Goal: Find contact information: Find contact information

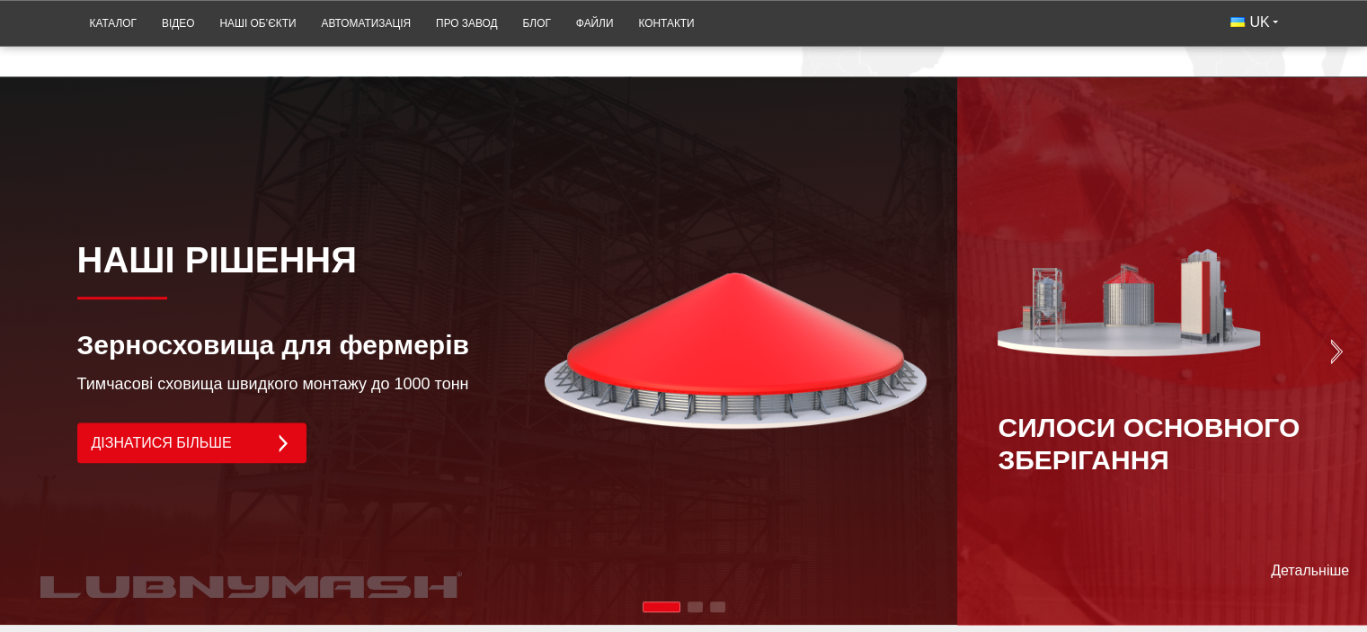
scroll to position [1258, 0]
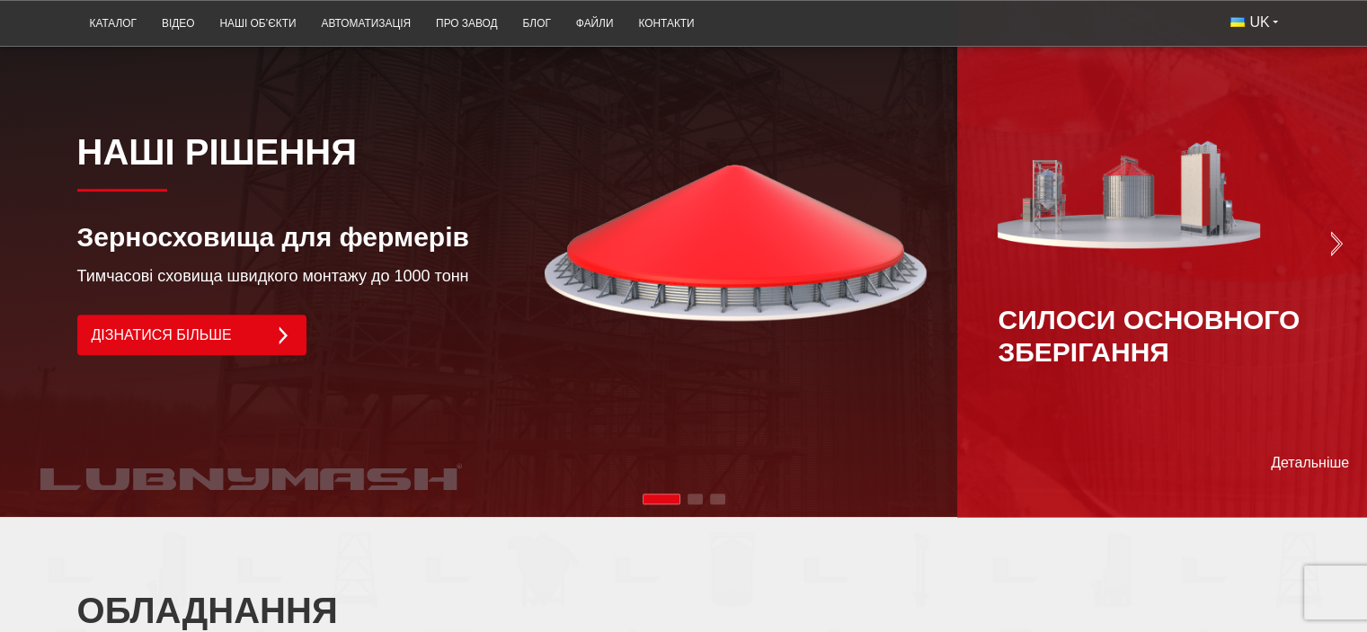
click at [1338, 208] on div "Next slide" at bounding box center [1162, 243] width 410 height 548
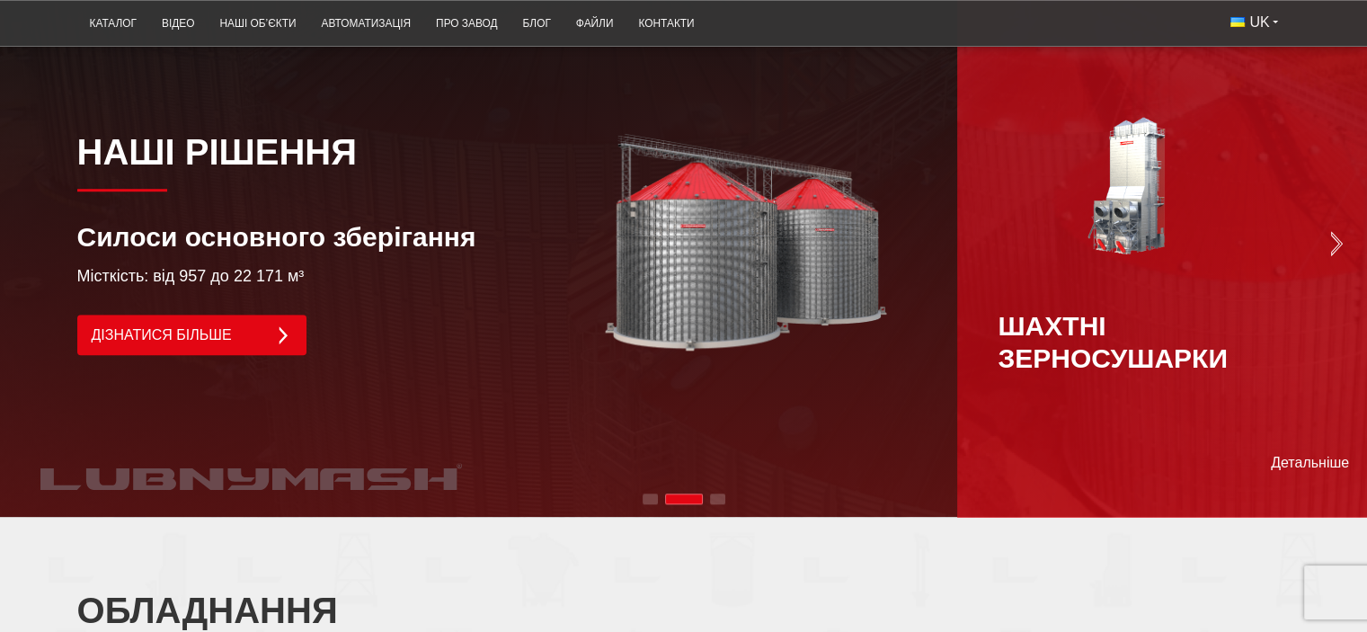
click at [1323, 212] on div "Шахтні зерносушарки" at bounding box center [1162, 243] width 328 height 262
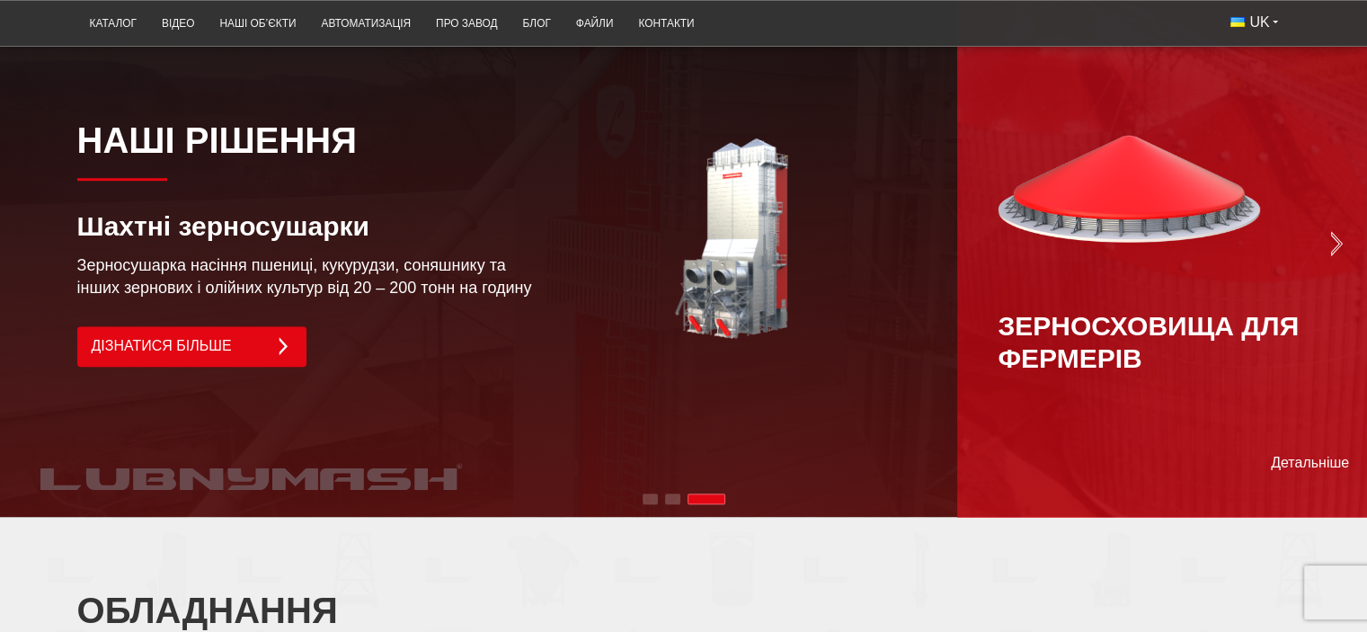
click at [1323, 212] on div "Зерносховища для фермерів" at bounding box center [1162, 243] width 328 height 262
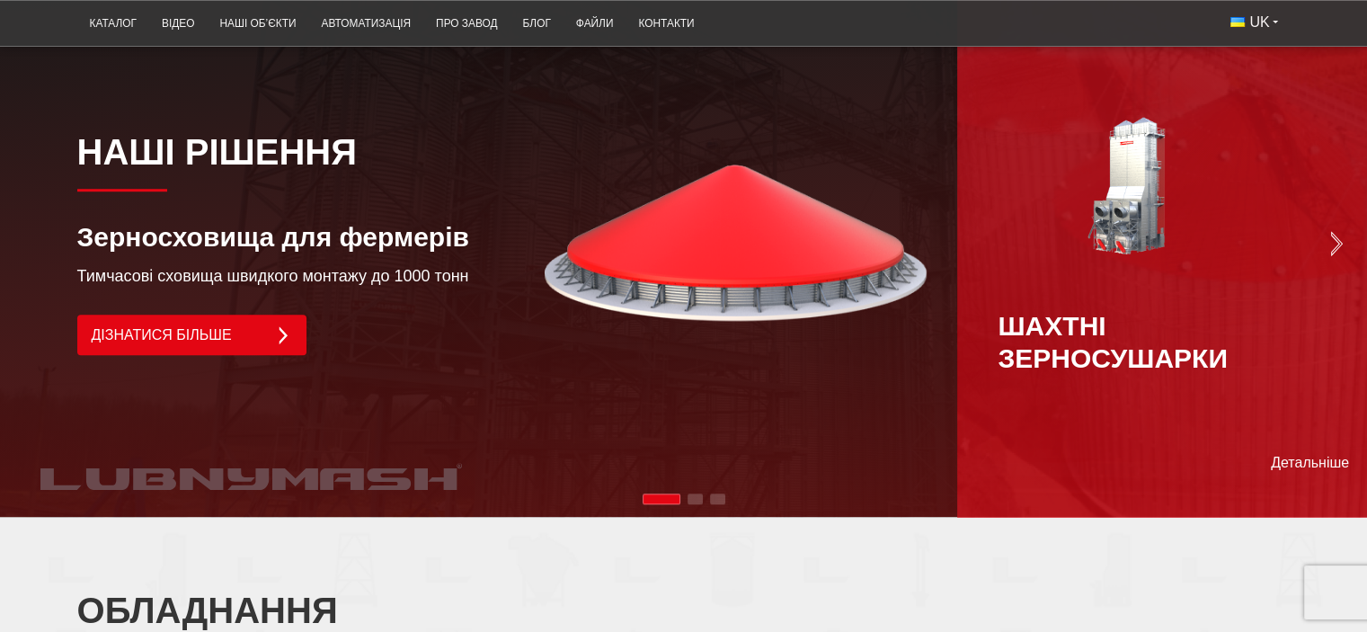
click at [1323, 212] on div "Шахтні зерносушарки" at bounding box center [1162, 243] width 328 height 262
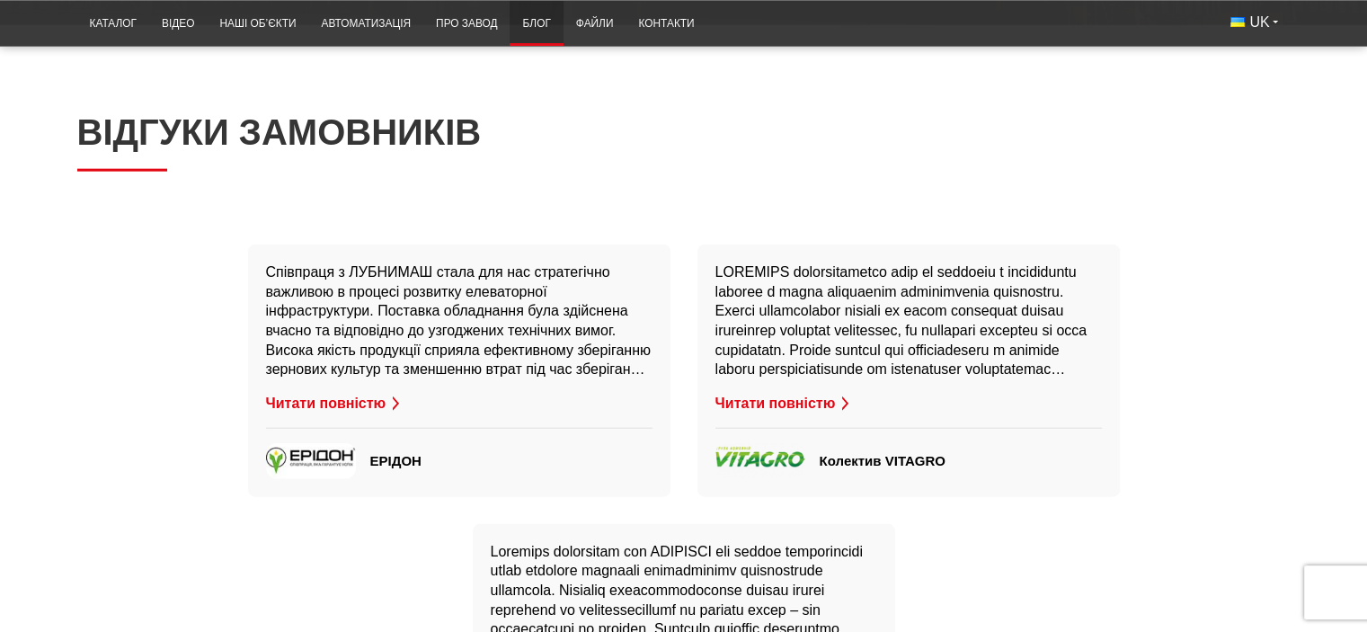
scroll to position [4135, 0]
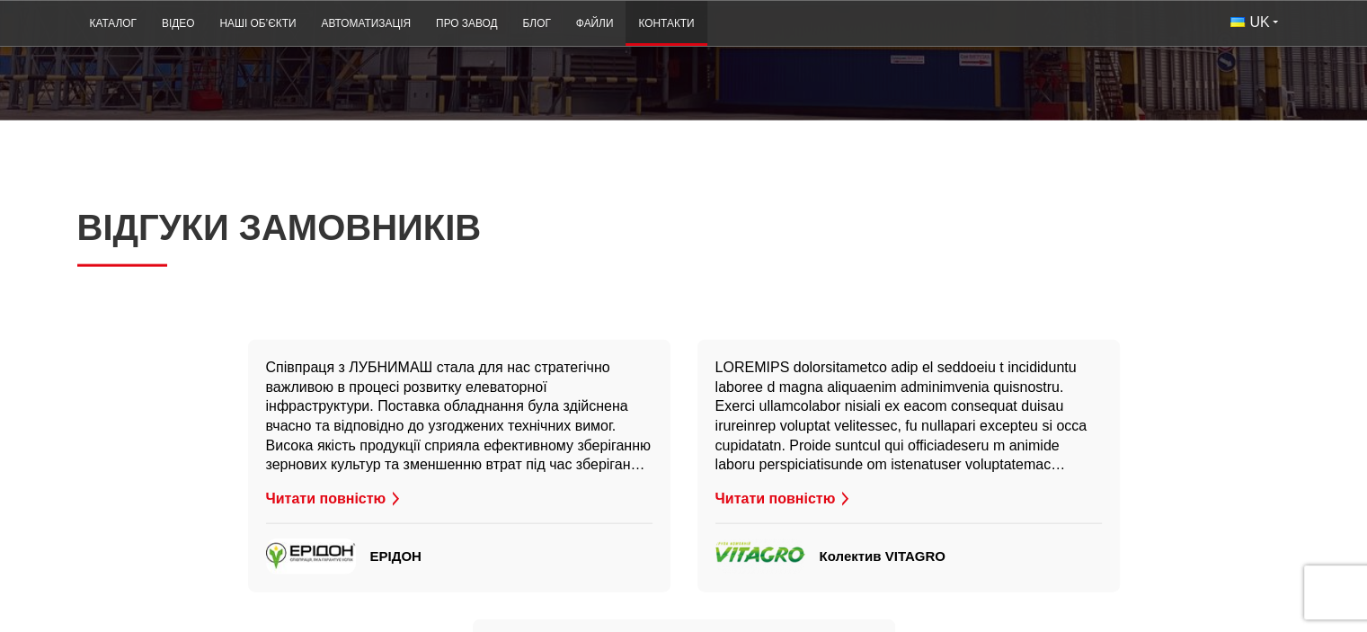
click at [656, 30] on link "Контакти" at bounding box center [666, 23] width 81 height 35
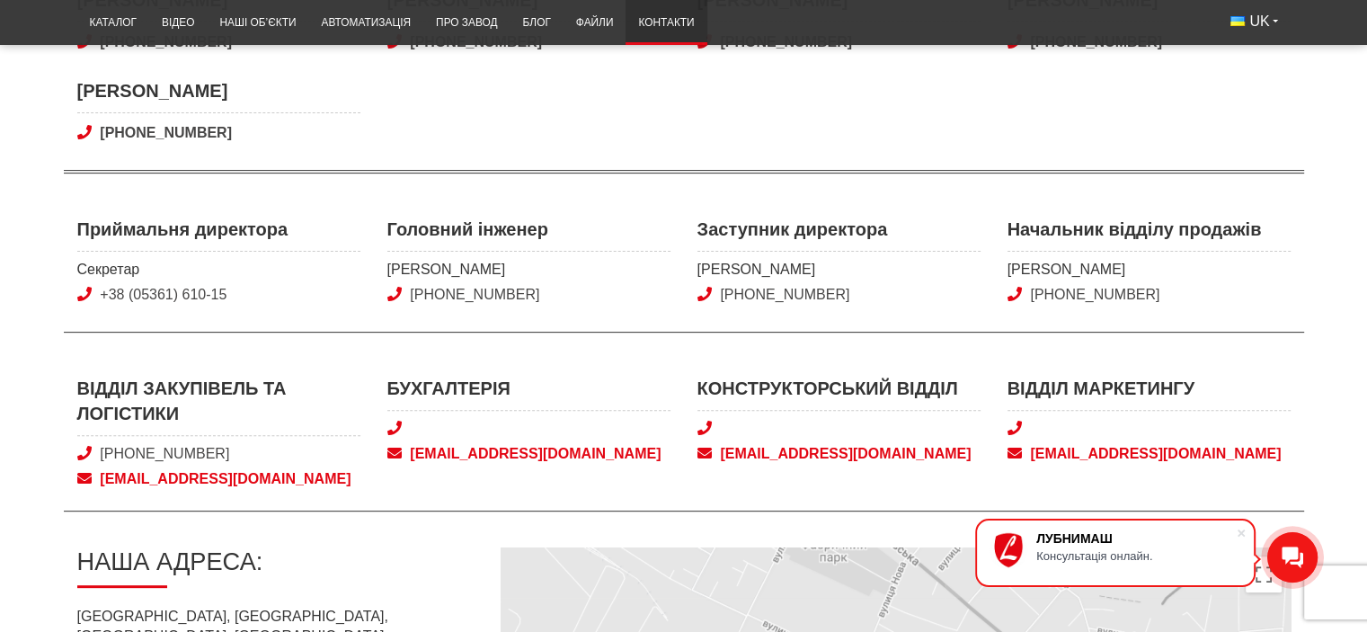
scroll to position [629, 0]
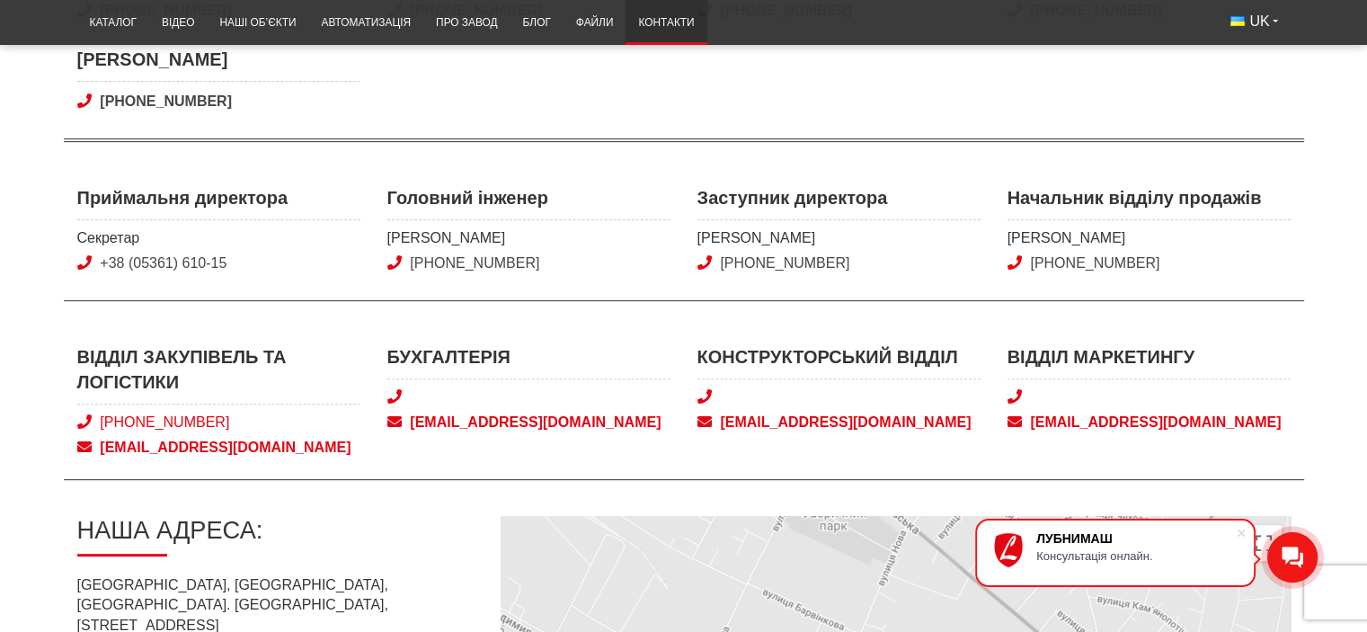
drag, startPoint x: 234, startPoint y: 420, endPoint x: 133, endPoint y: 425, distance: 100.8
click at [133, 425] on span "[PHONE_NUMBER]" at bounding box center [218, 423] width 283 height 20
copy link "050) 580 22 36"
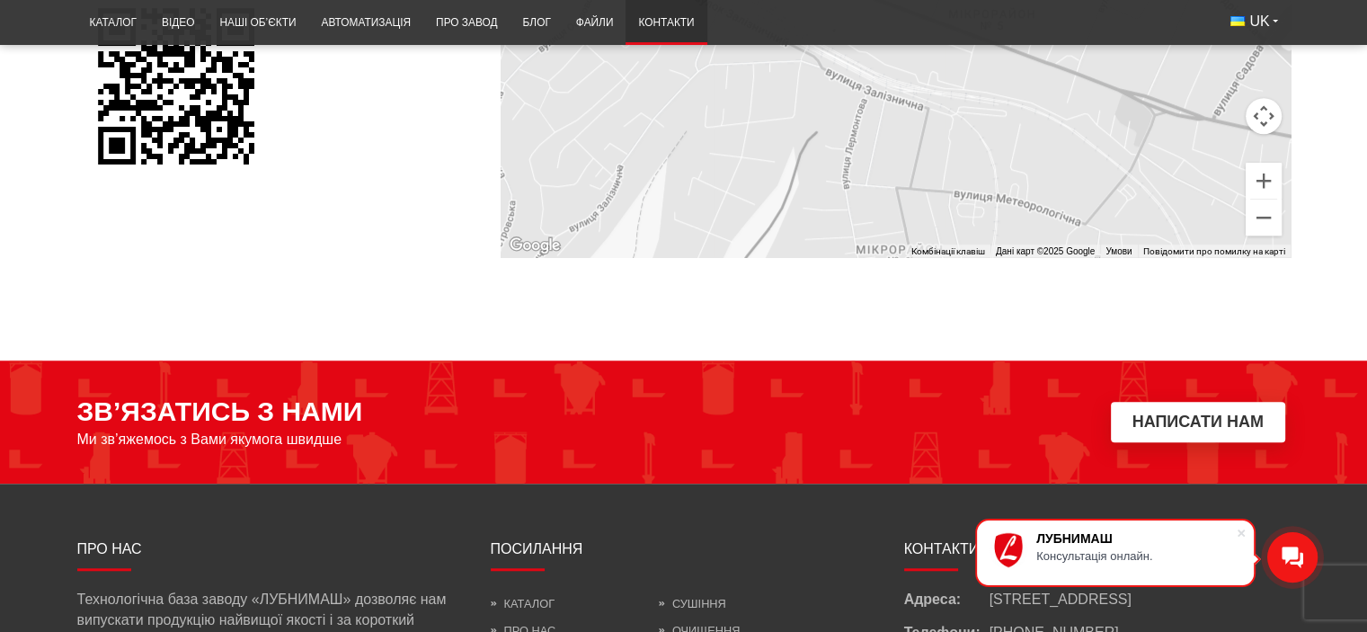
scroll to position [1618, 0]
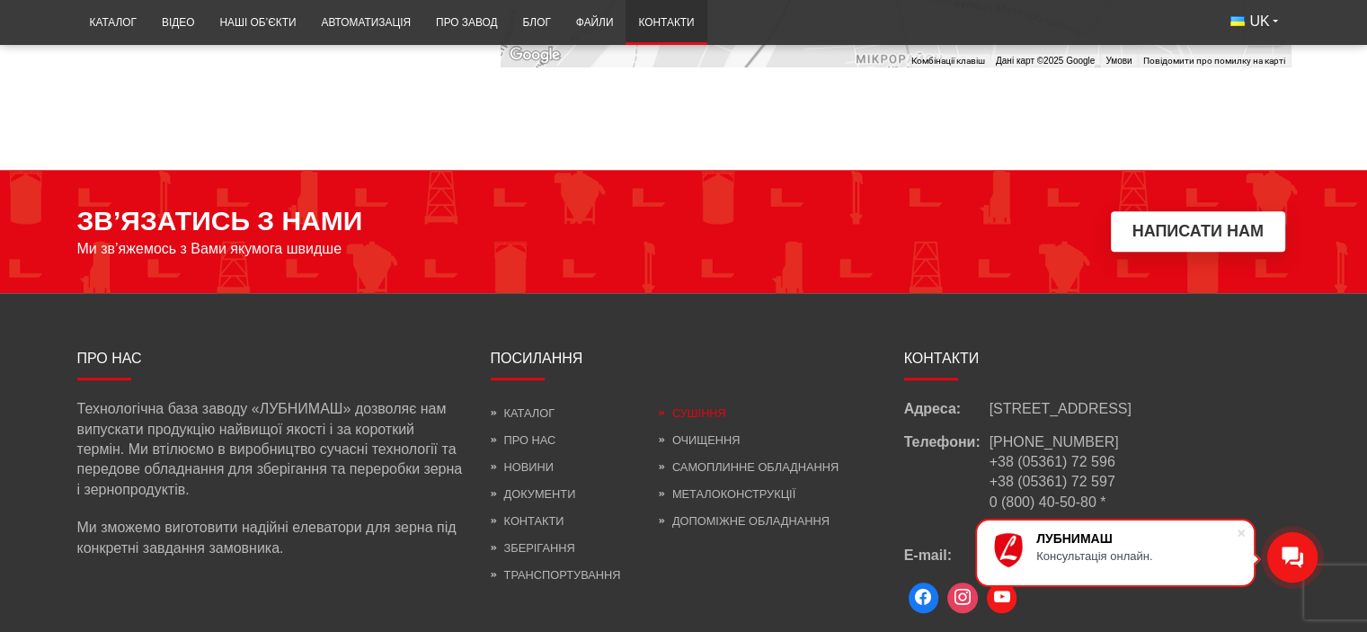
click at [685, 413] on link "Сушіння" at bounding box center [692, 412] width 67 height 13
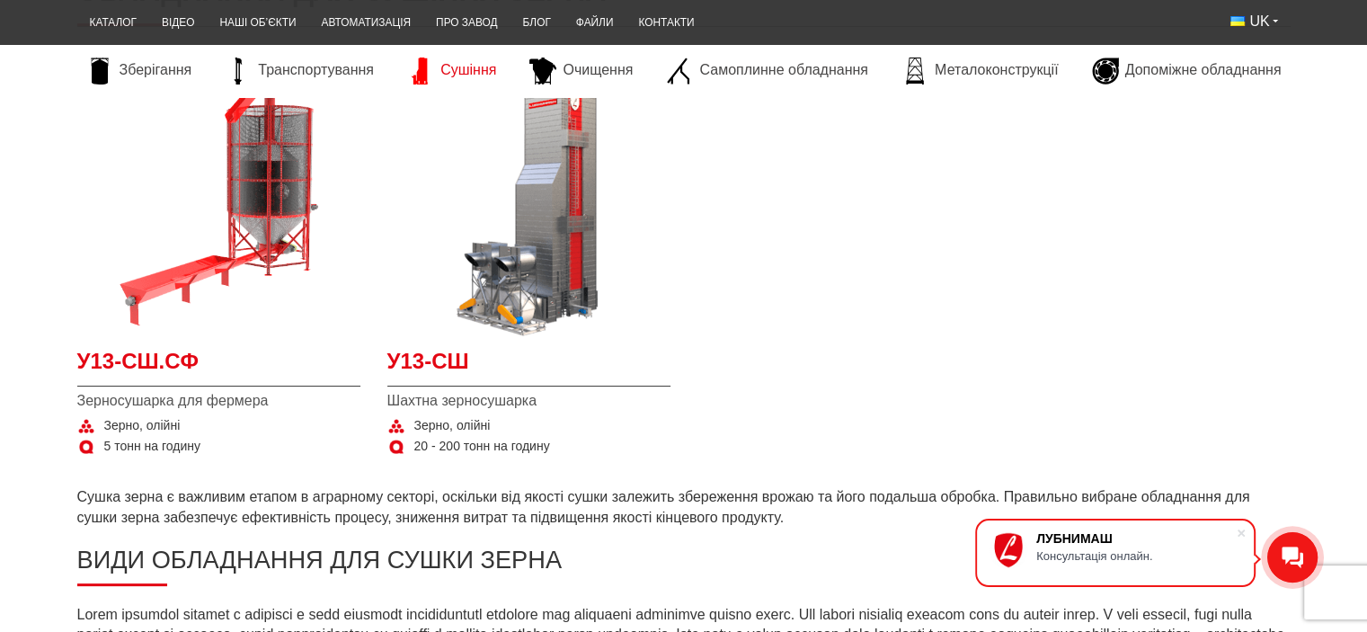
scroll to position [180, 0]
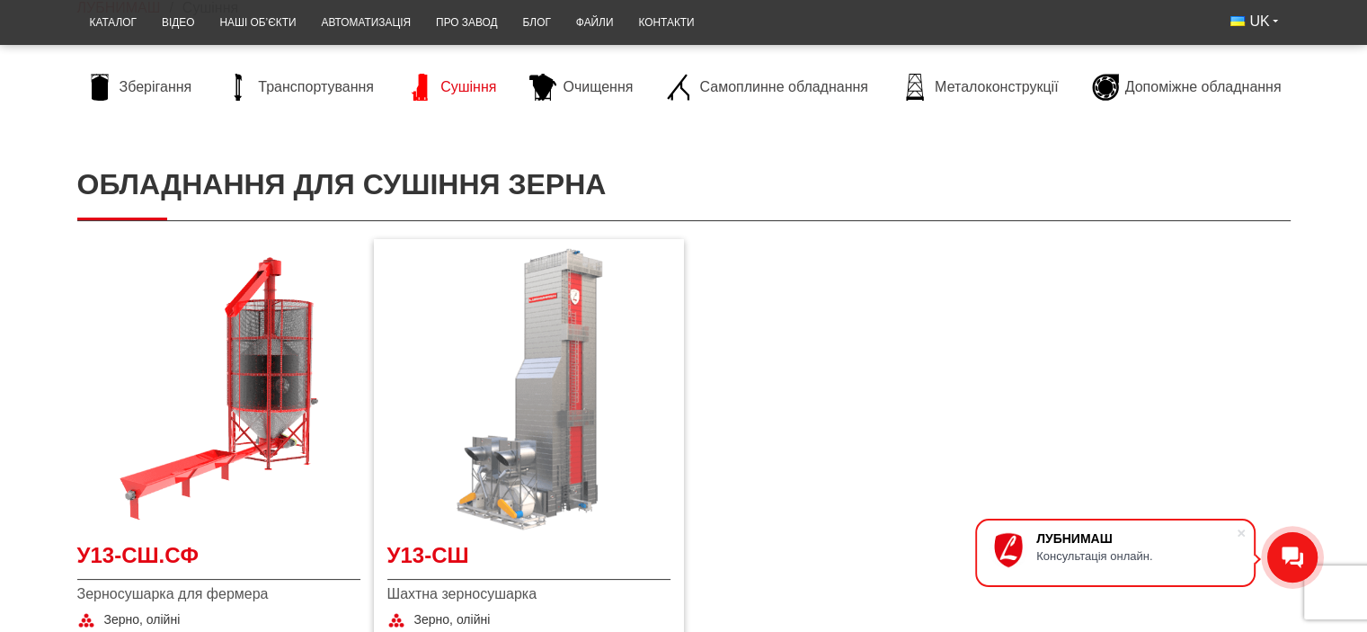
click at [564, 351] on img at bounding box center [528, 389] width 283 height 283
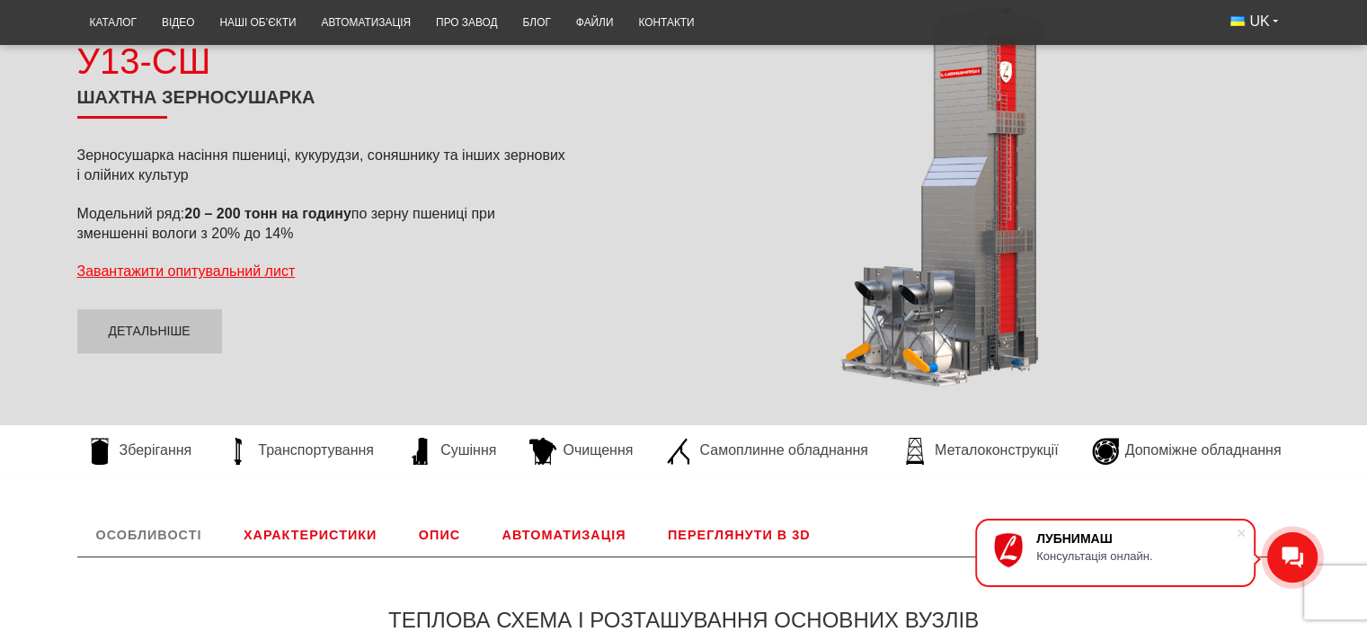
scroll to position [270, 0]
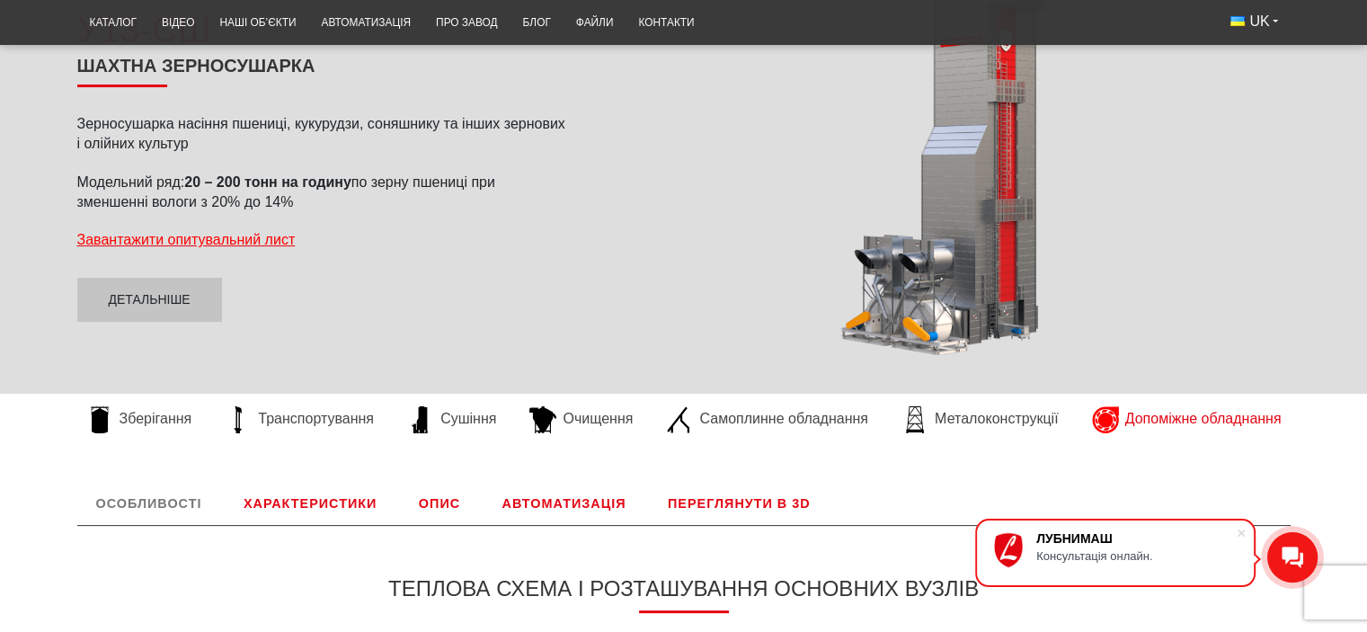
click at [1158, 420] on span "Допоміжне обладнання" at bounding box center [1203, 419] width 156 height 20
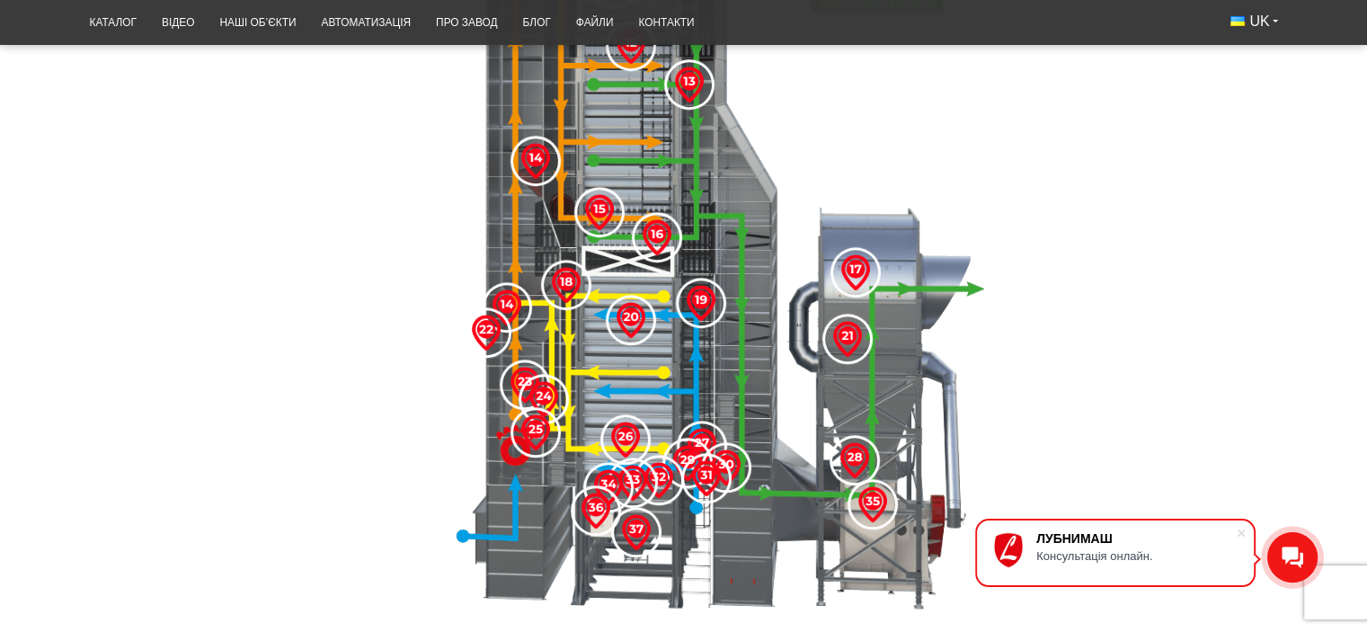
scroll to position [1528, 0]
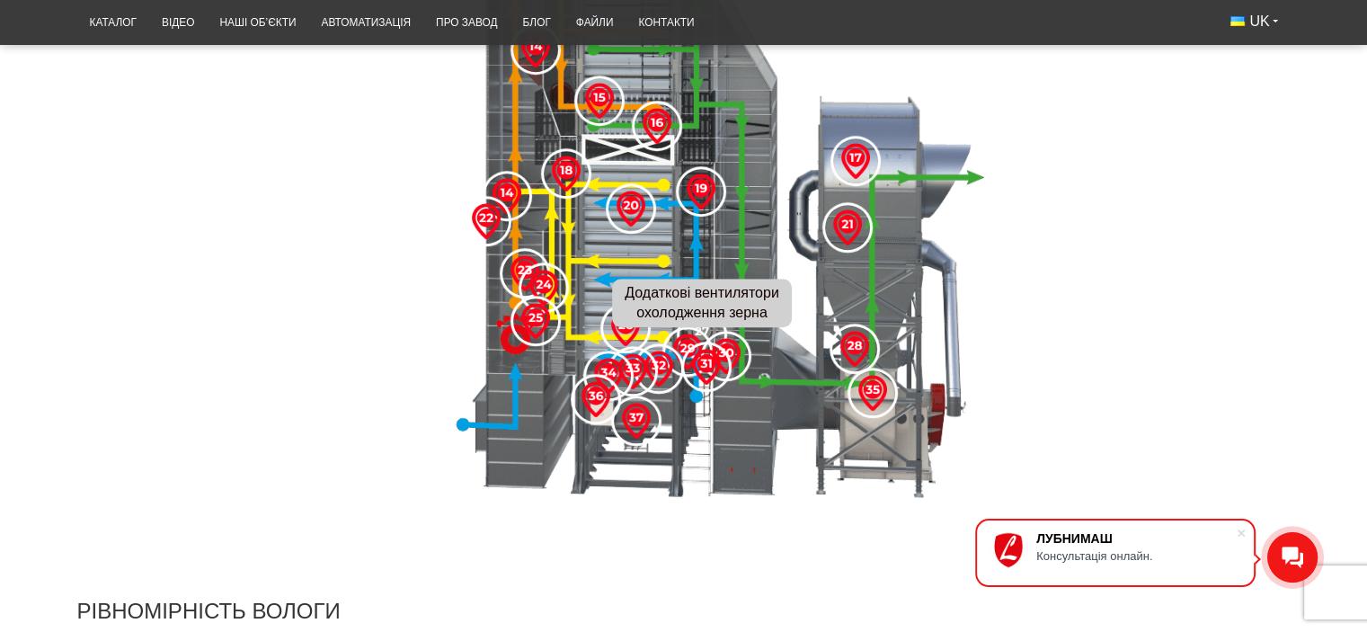
click at [698, 350] on img at bounding box center [702, 334] width 36 height 36
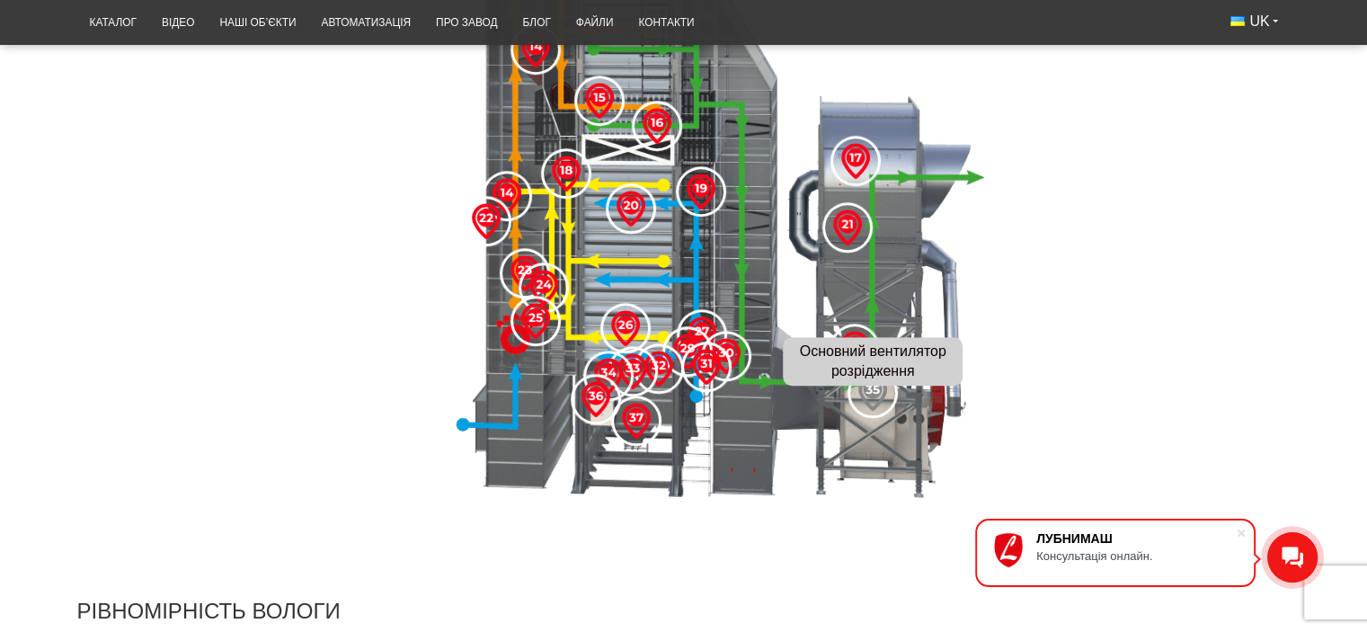
click at [876, 411] on img at bounding box center [873, 393] width 36 height 36
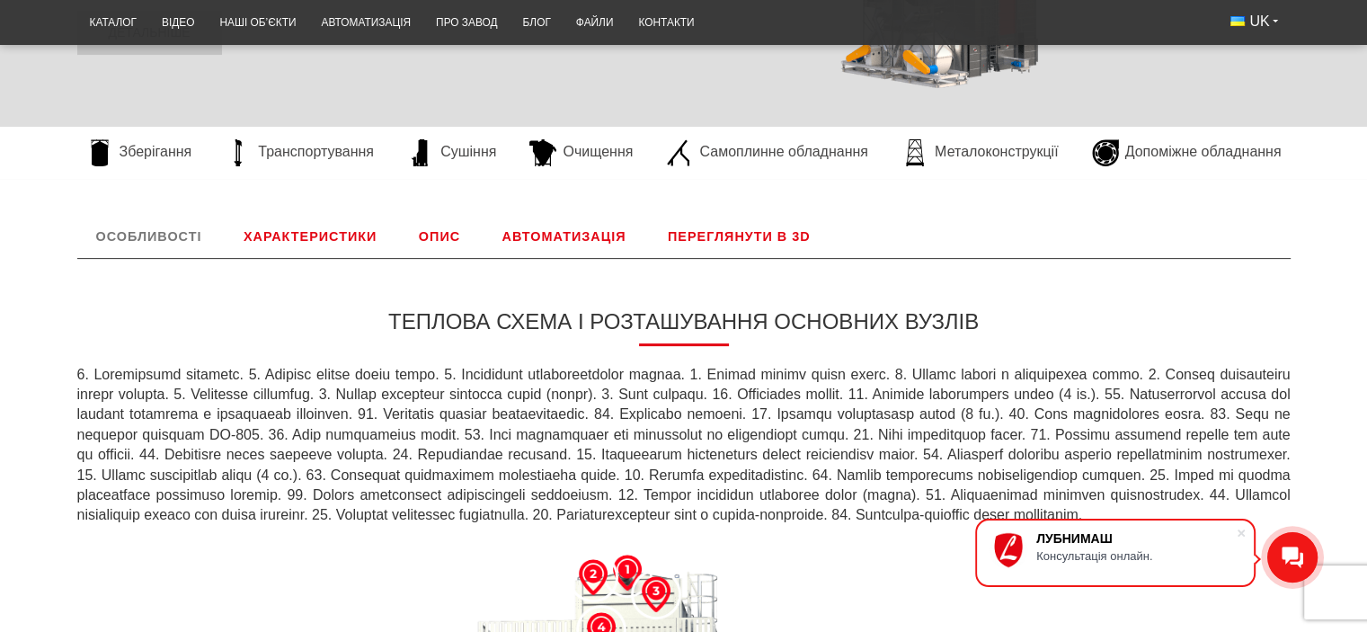
scroll to position [360, 0]
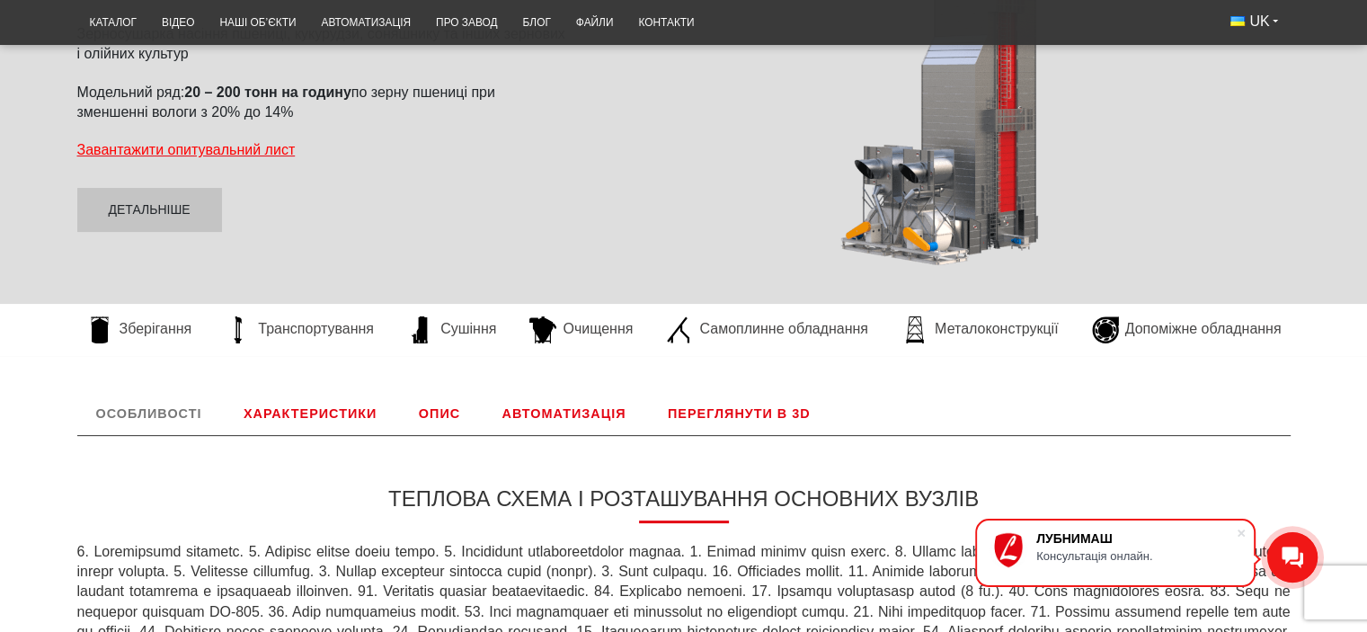
click at [313, 412] on link "Характеристики" at bounding box center [310, 413] width 171 height 43
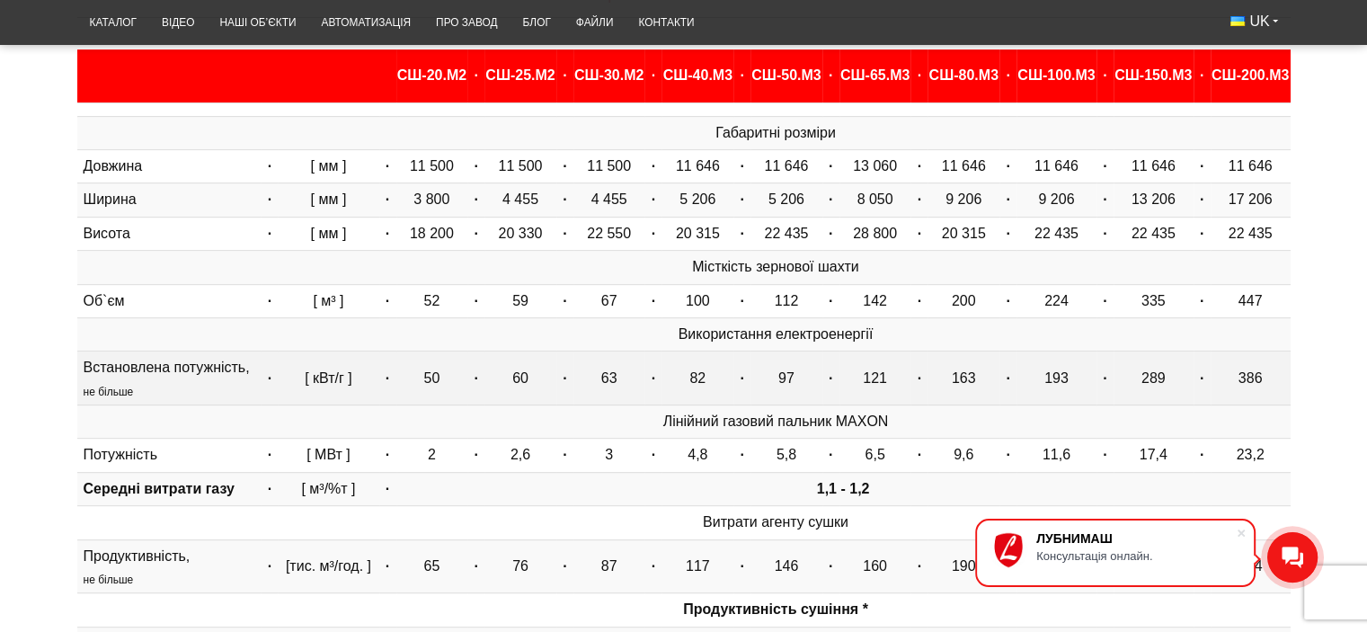
scroll to position [508, 0]
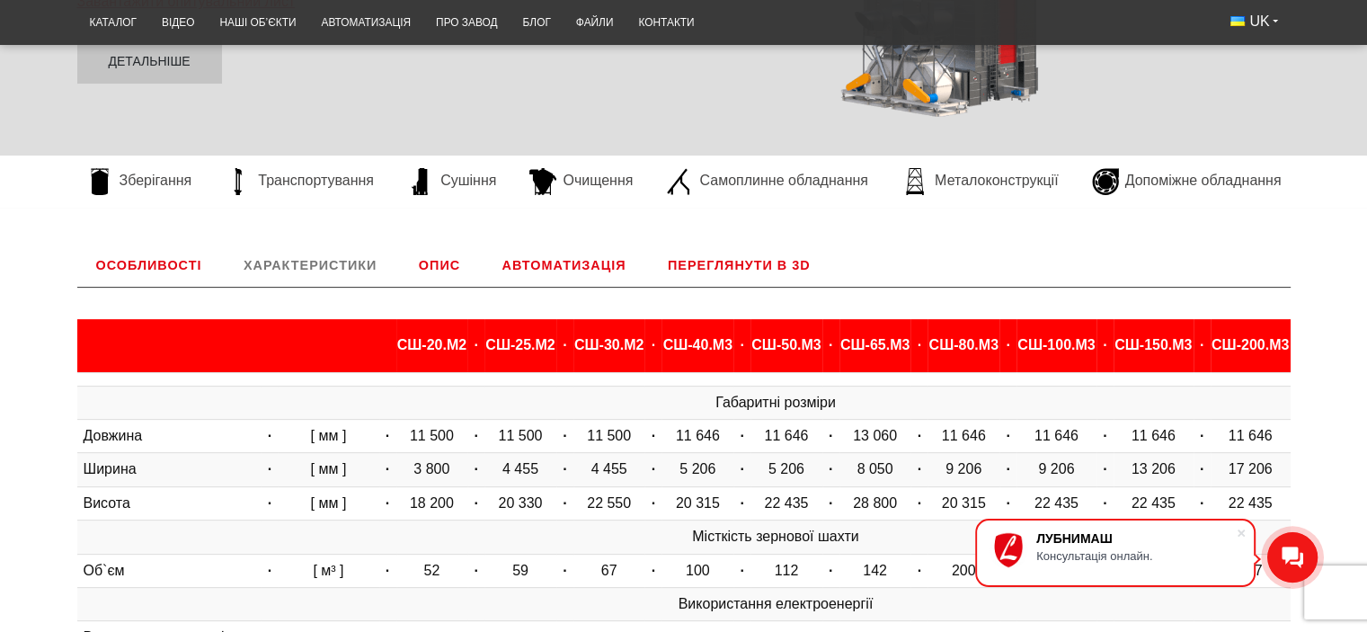
click at [453, 276] on link "Опис" at bounding box center [439, 265] width 79 height 43
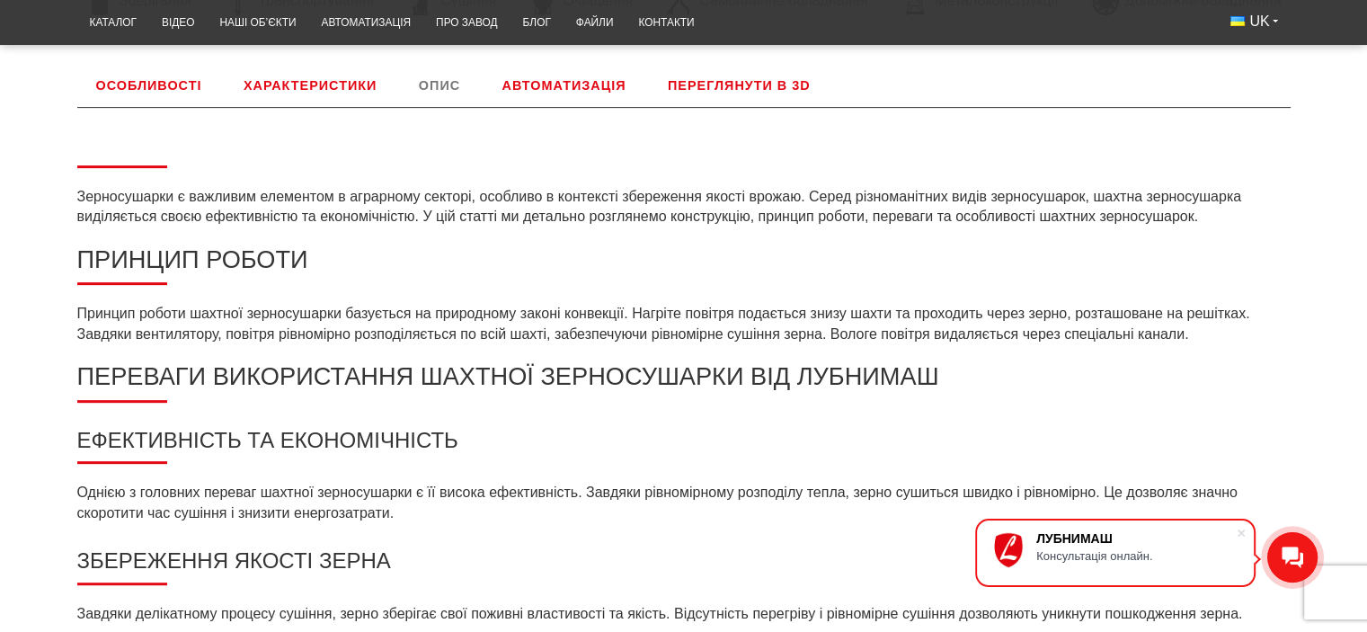
scroll to position [778, 0]
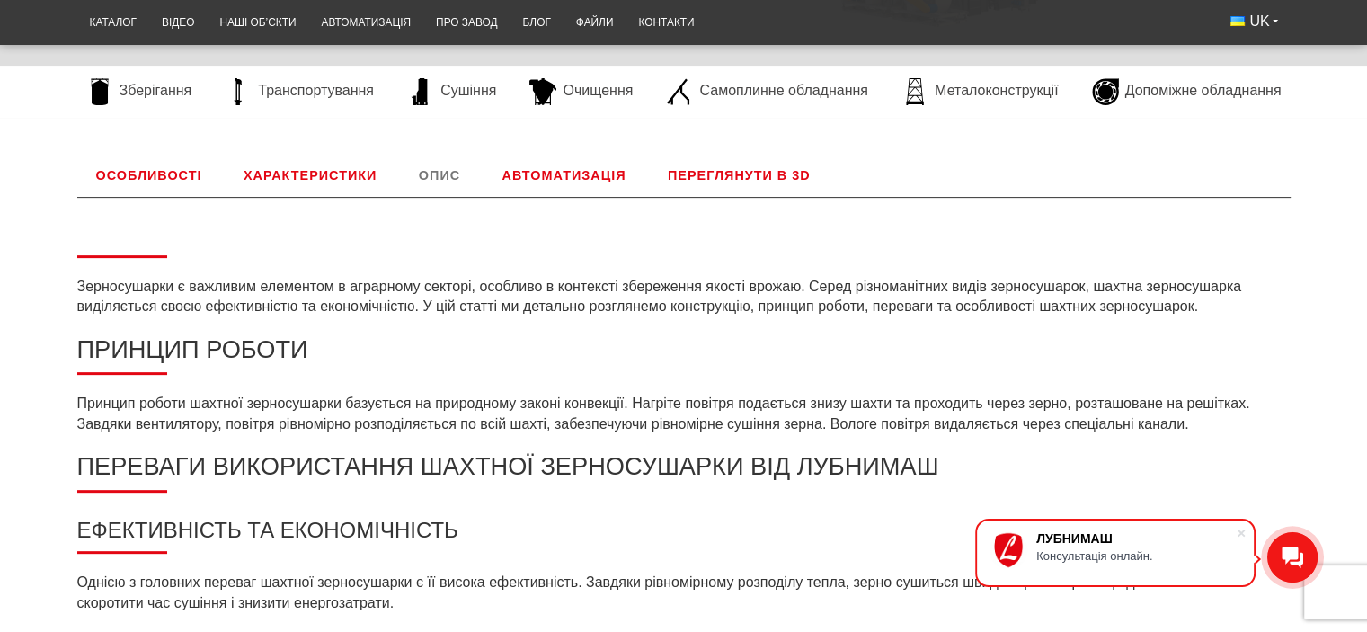
click at [572, 165] on link "Автоматизація" at bounding box center [565, 175] width 162 height 43
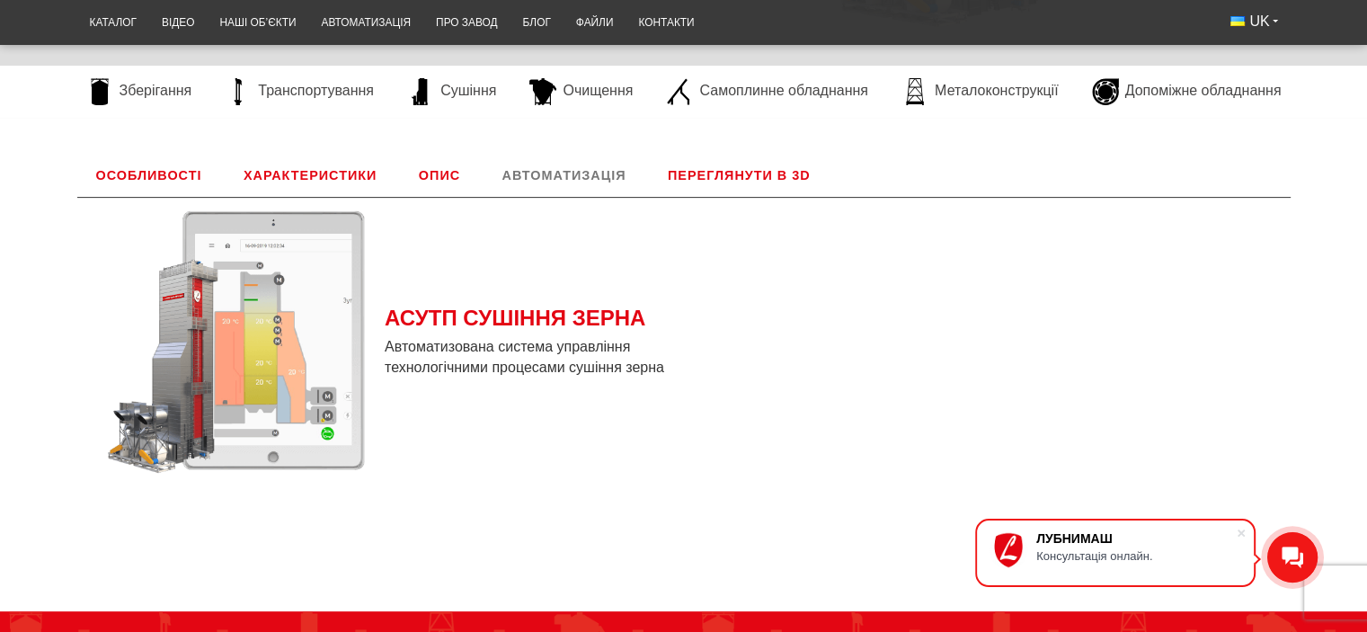
click at [719, 164] on link "Переглянути в 3D" at bounding box center [739, 175] width 181 height 43
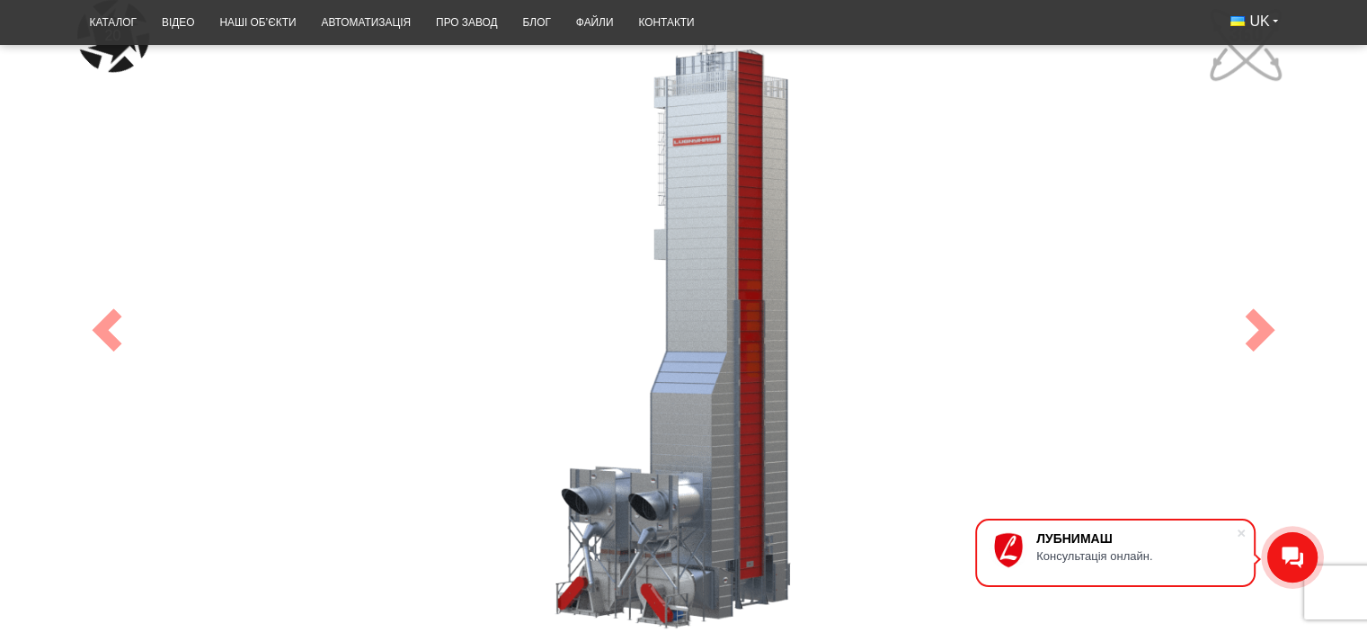
scroll to position [957, 0]
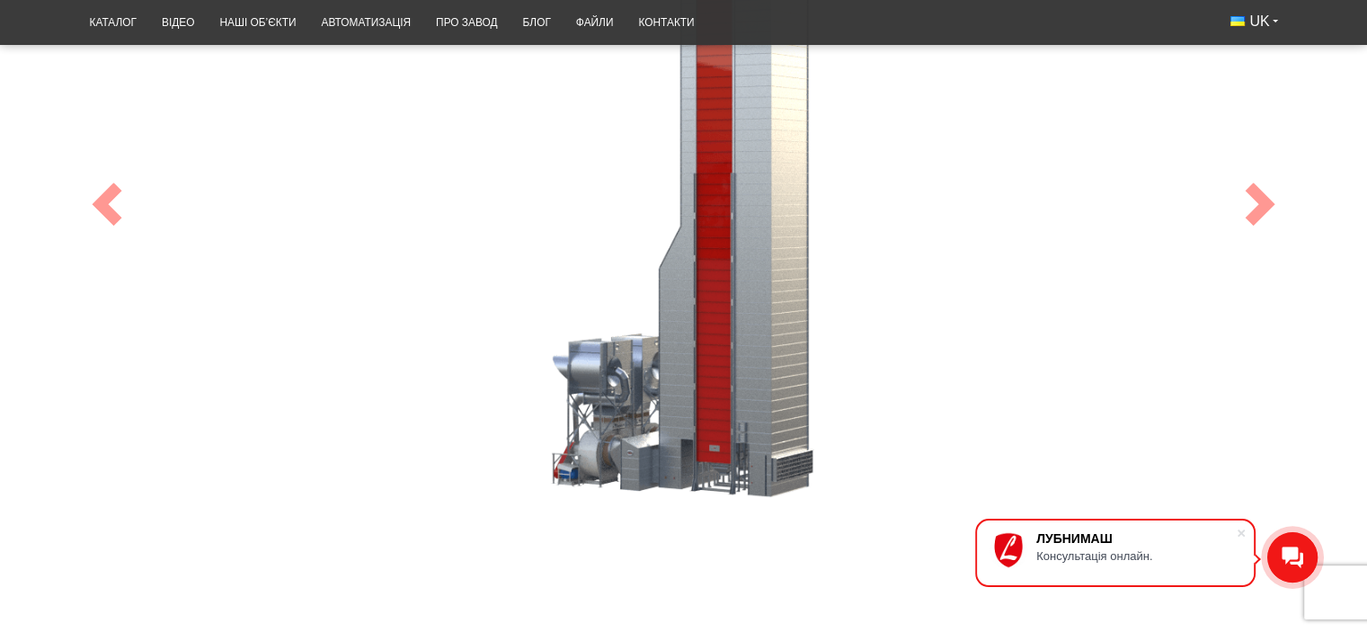
drag, startPoint x: 638, startPoint y: 373, endPoint x: 501, endPoint y: 373, distance: 137.5
click at [501, 373] on div "83" at bounding box center [684, 204] width 1214 height 661
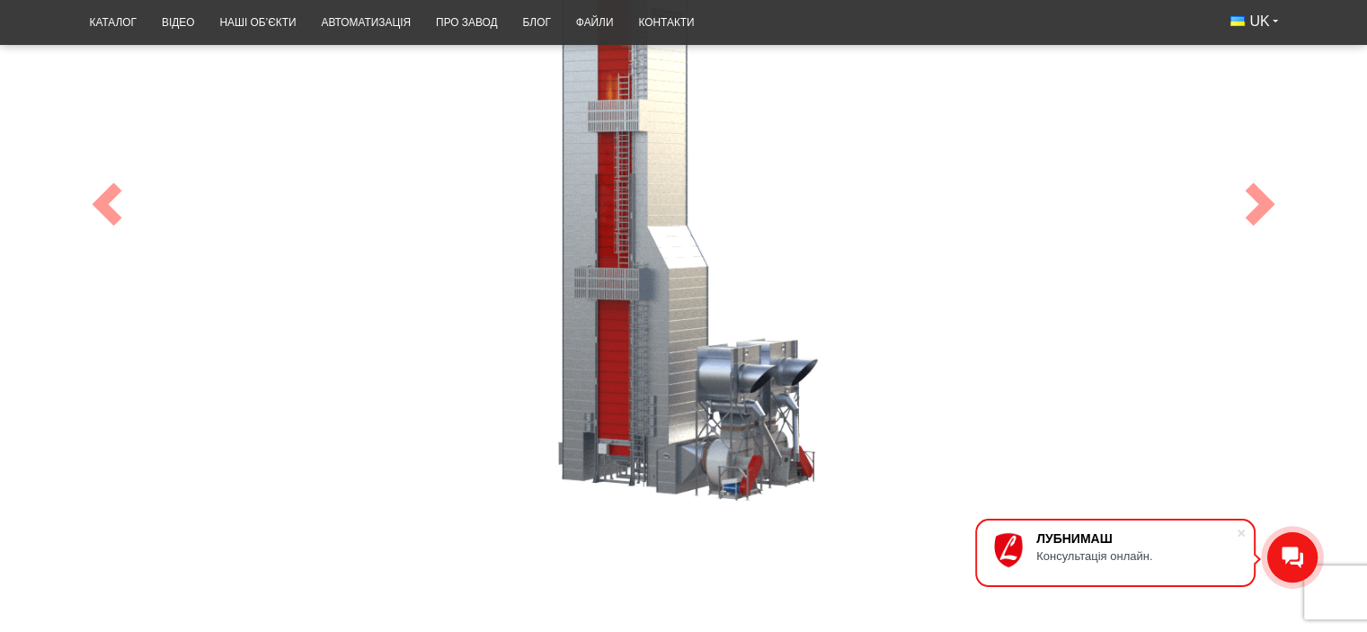
drag, startPoint x: 572, startPoint y: 399, endPoint x: 779, endPoint y: 312, distance: 225.2
click at [779, 312] on div "100" at bounding box center [684, 204] width 1214 height 661
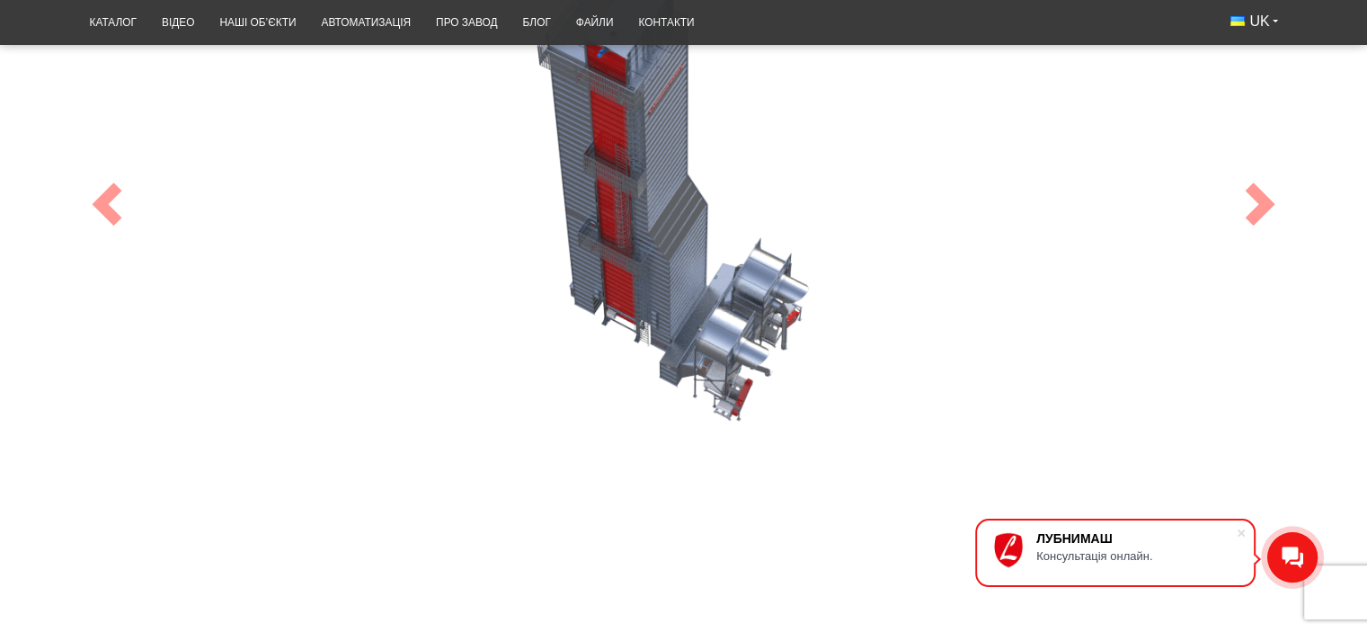
drag, startPoint x: 672, startPoint y: 287, endPoint x: 669, endPoint y: 479, distance: 192.4
click at [669, 479] on div "100" at bounding box center [684, 204] width 1214 height 661
drag, startPoint x: 626, startPoint y: 186, endPoint x: 648, endPoint y: 319, distance: 134.9
click at [648, 319] on div "100" at bounding box center [684, 204] width 1214 height 661
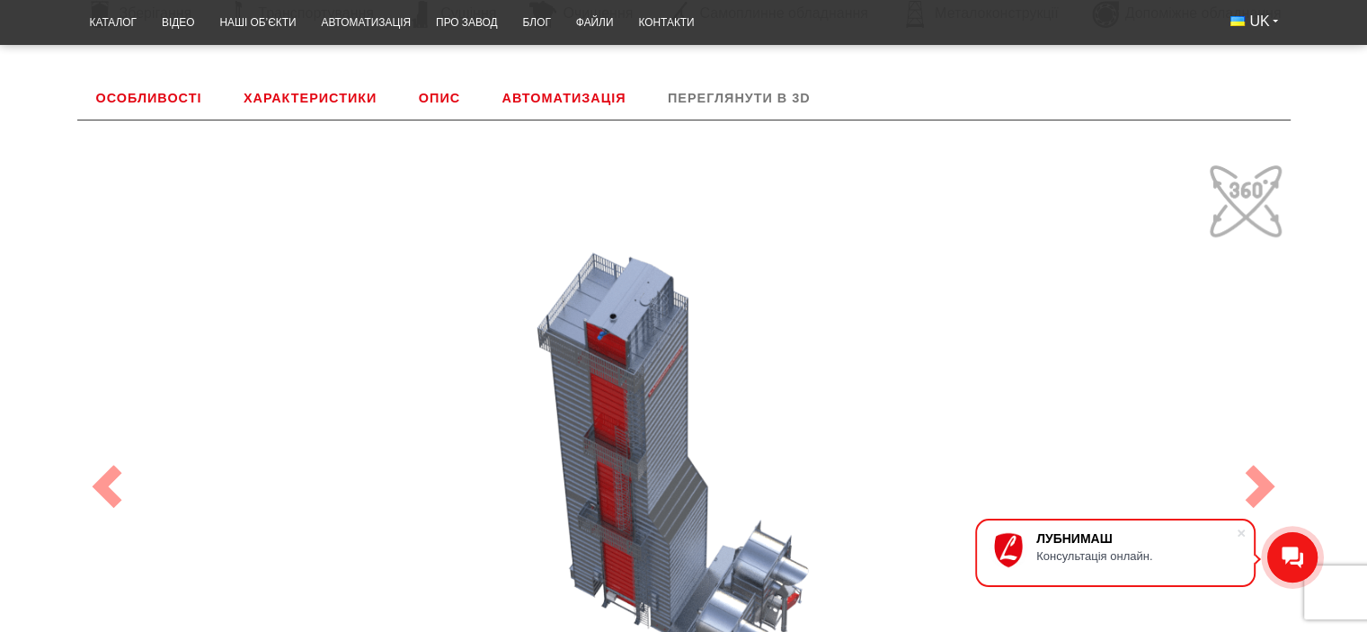
scroll to position [778, 0]
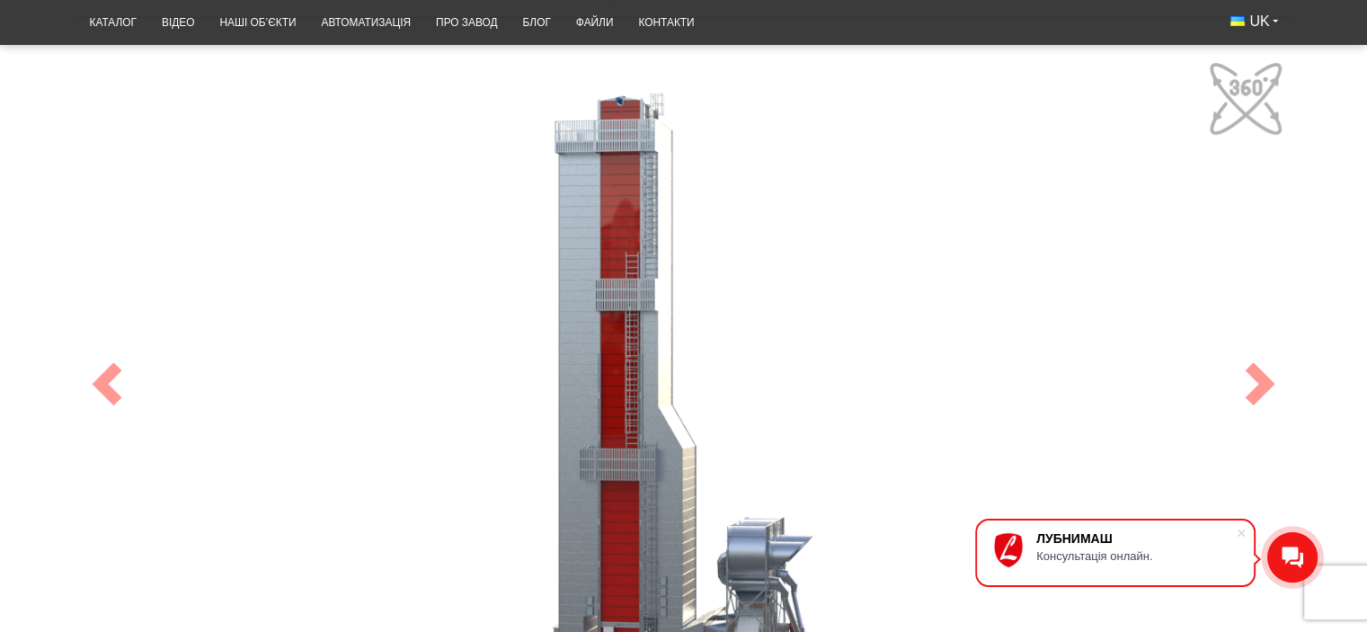
drag, startPoint x: 665, startPoint y: 351, endPoint x: 680, endPoint y: 224, distance: 128.5
click at [680, 224] on div "100" at bounding box center [684, 384] width 1214 height 661
drag, startPoint x: 650, startPoint y: 513, endPoint x: 658, endPoint y: 397, distance: 116.2
click at [658, 397] on div "100" at bounding box center [684, 384] width 1214 height 661
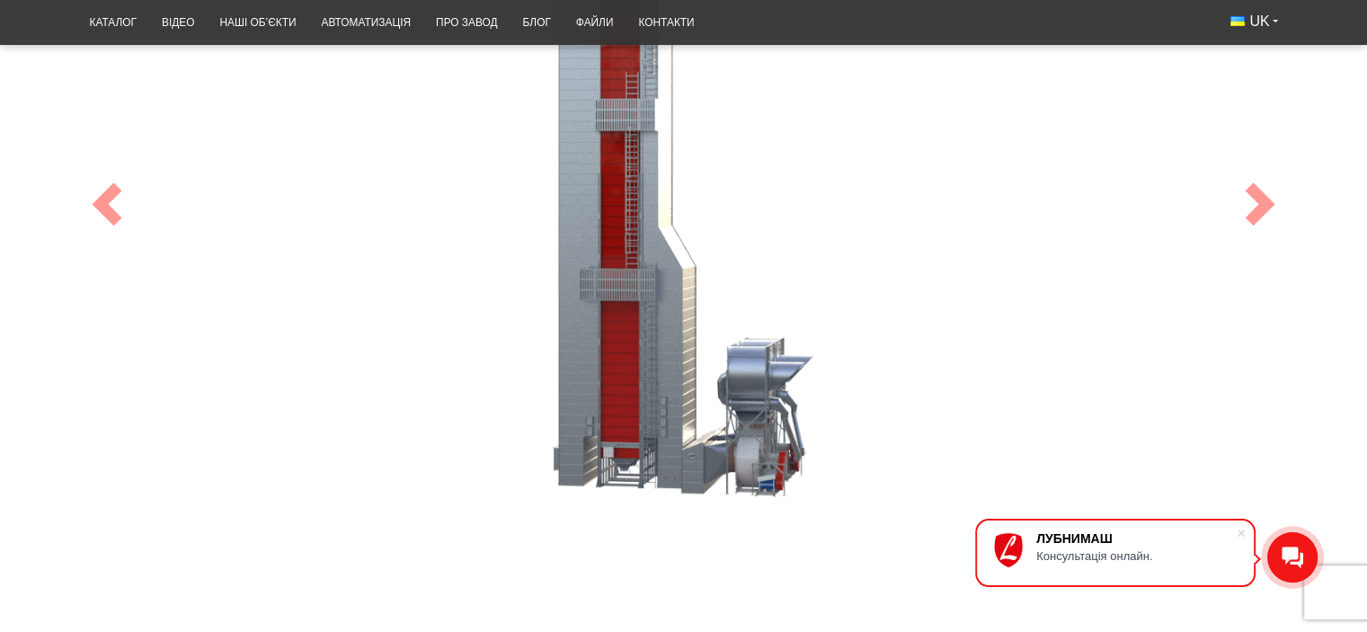
scroll to position [867, 0]
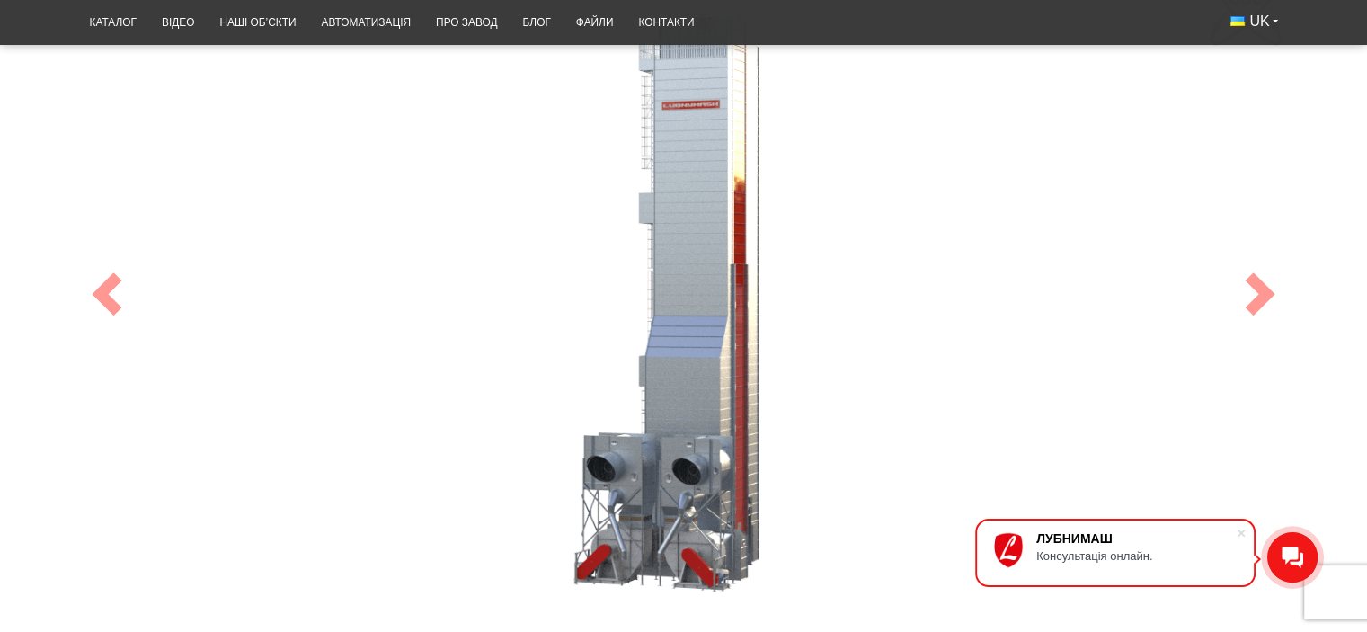
drag, startPoint x: 647, startPoint y: 471, endPoint x: 508, endPoint y: 479, distance: 139.6
click at [508, 479] on div "100" at bounding box center [684, 294] width 1214 height 661
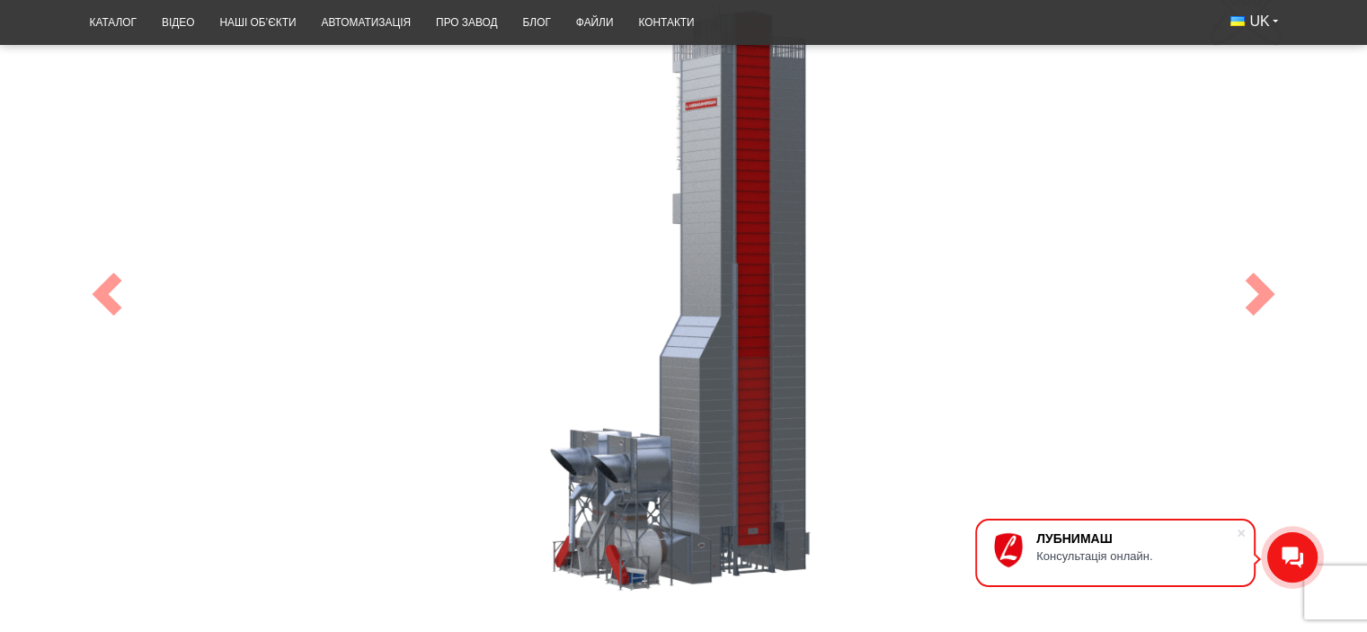
drag, startPoint x: 729, startPoint y: 477, endPoint x: 707, endPoint y: 483, distance: 22.2
click at [707, 483] on div "100" at bounding box center [684, 294] width 1214 height 661
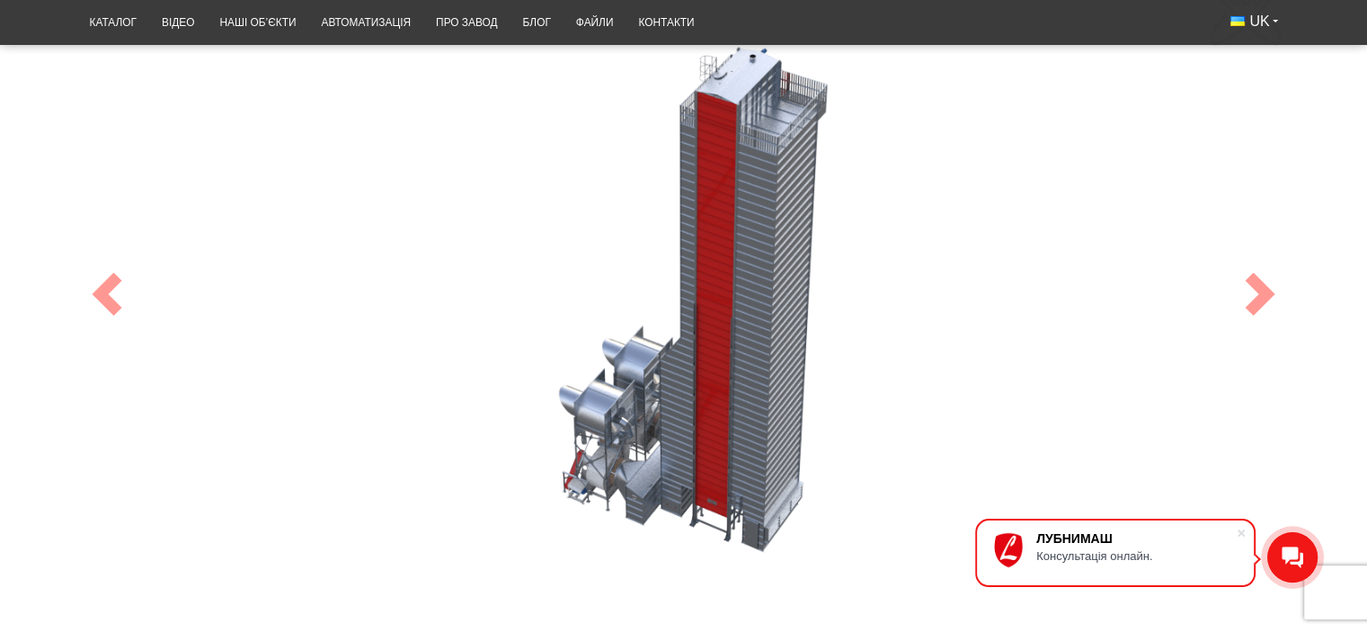
drag, startPoint x: 734, startPoint y: 512, endPoint x: 583, endPoint y: 532, distance: 152.3
click at [583, 532] on div "100" at bounding box center [684, 294] width 1214 height 661
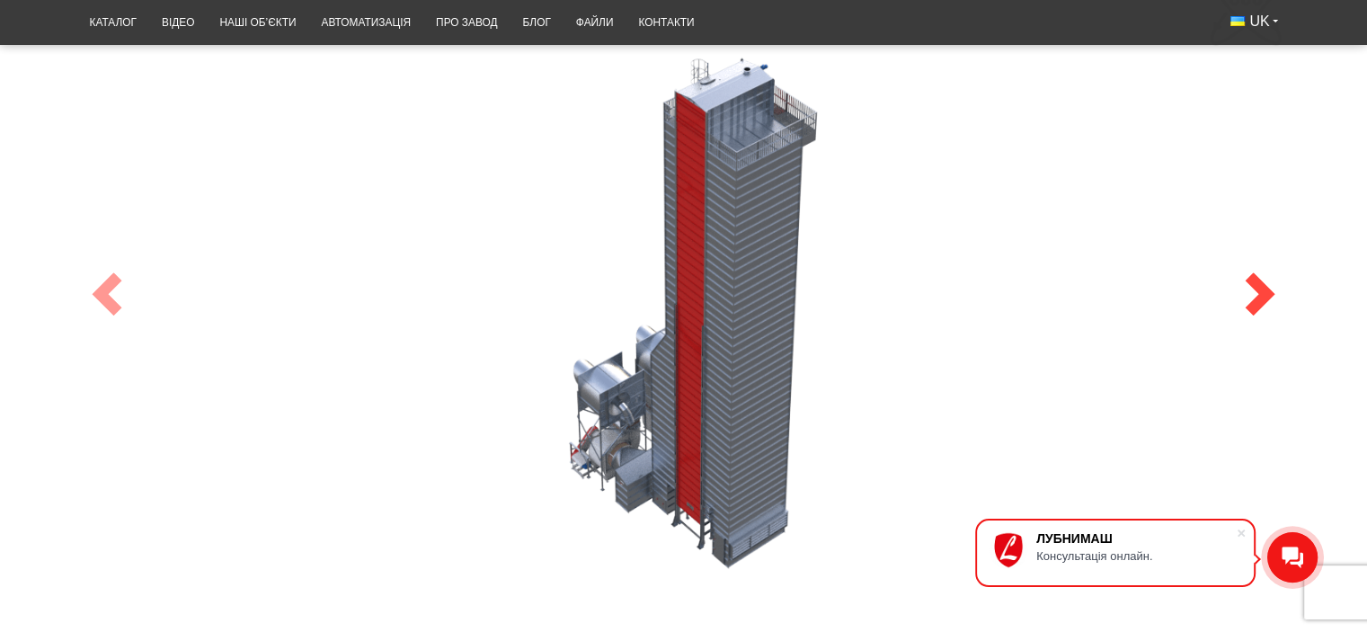
click at [1250, 285] on span at bounding box center [1260, 293] width 43 height 43
click at [1252, 292] on span at bounding box center [1260, 293] width 43 height 43
click at [1248, 287] on span at bounding box center [1260, 293] width 43 height 43
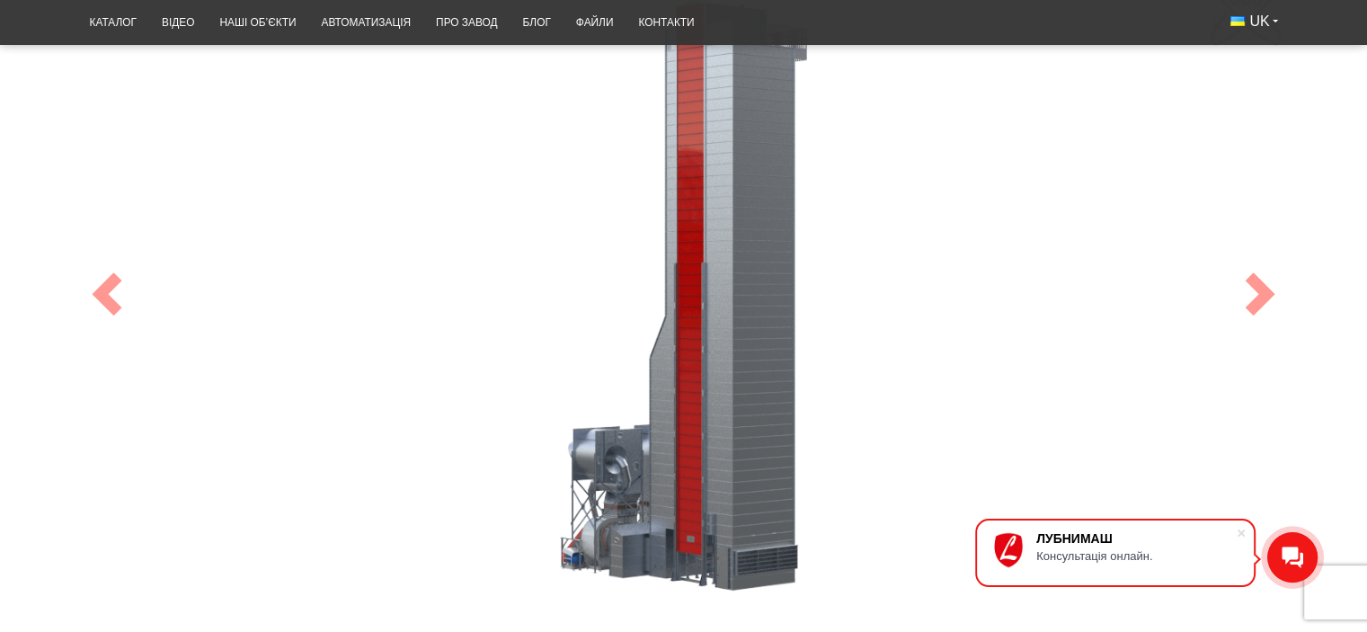
drag, startPoint x: 724, startPoint y: 460, endPoint x: 723, endPoint y: 380, distance: 80.0
click at [723, 380] on div "100" at bounding box center [684, 294] width 1214 height 661
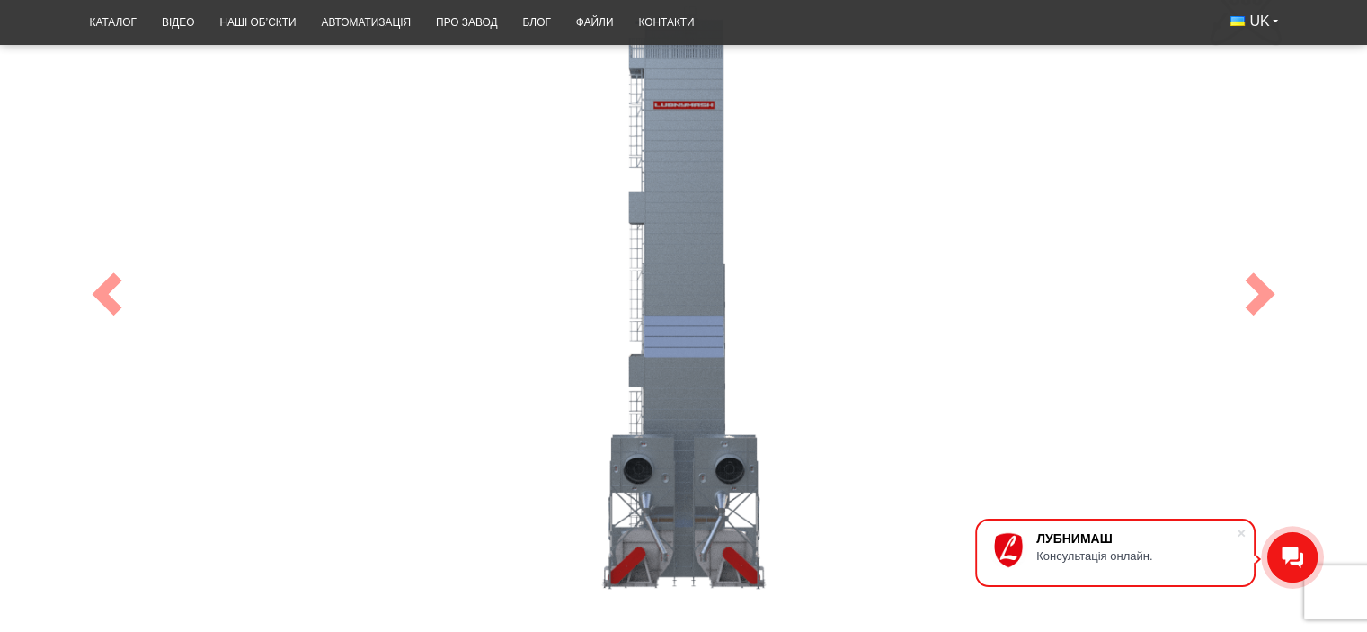
drag, startPoint x: 673, startPoint y: 556, endPoint x: 877, endPoint y: 330, distance: 304.9
click at [877, 330] on div "100" at bounding box center [684, 294] width 1214 height 661
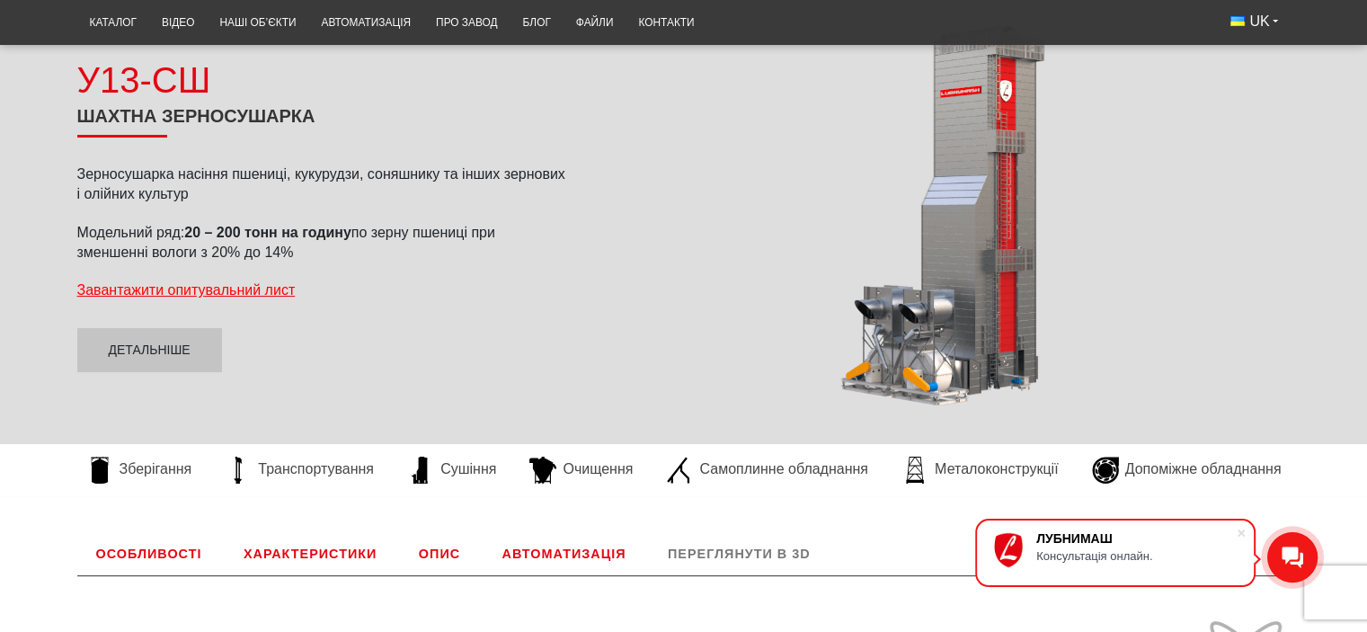
scroll to position [0, 0]
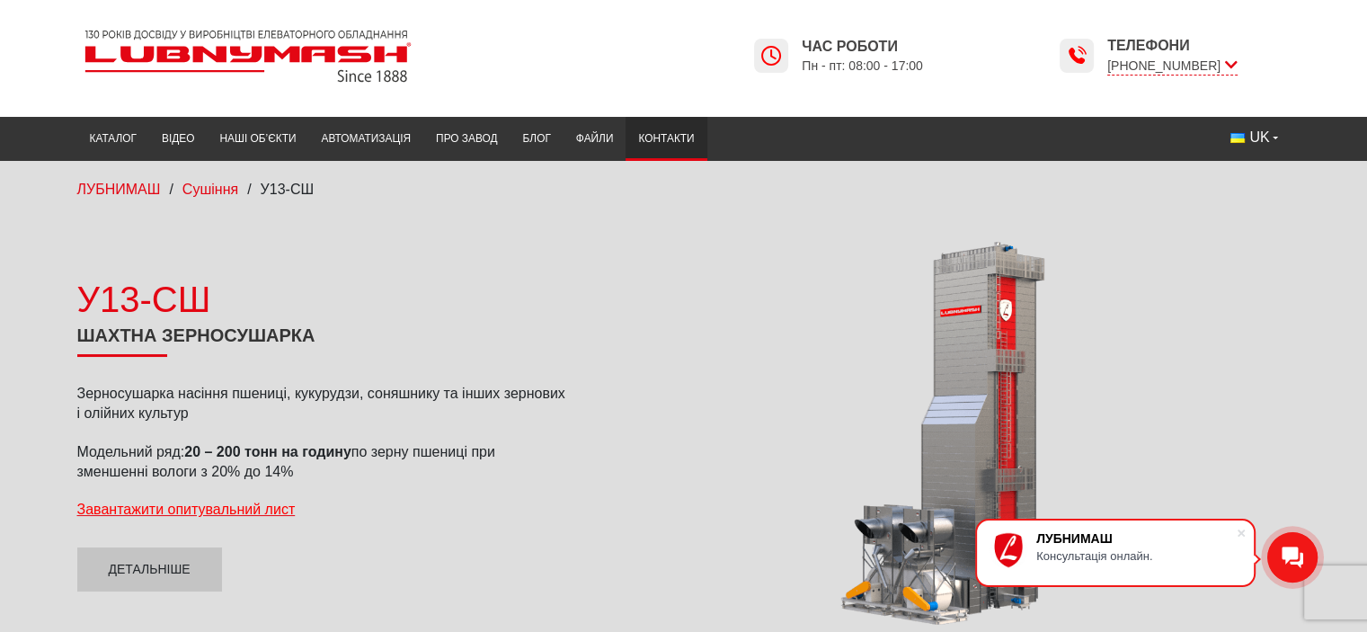
click at [663, 127] on link "Контакти" at bounding box center [666, 138] width 81 height 35
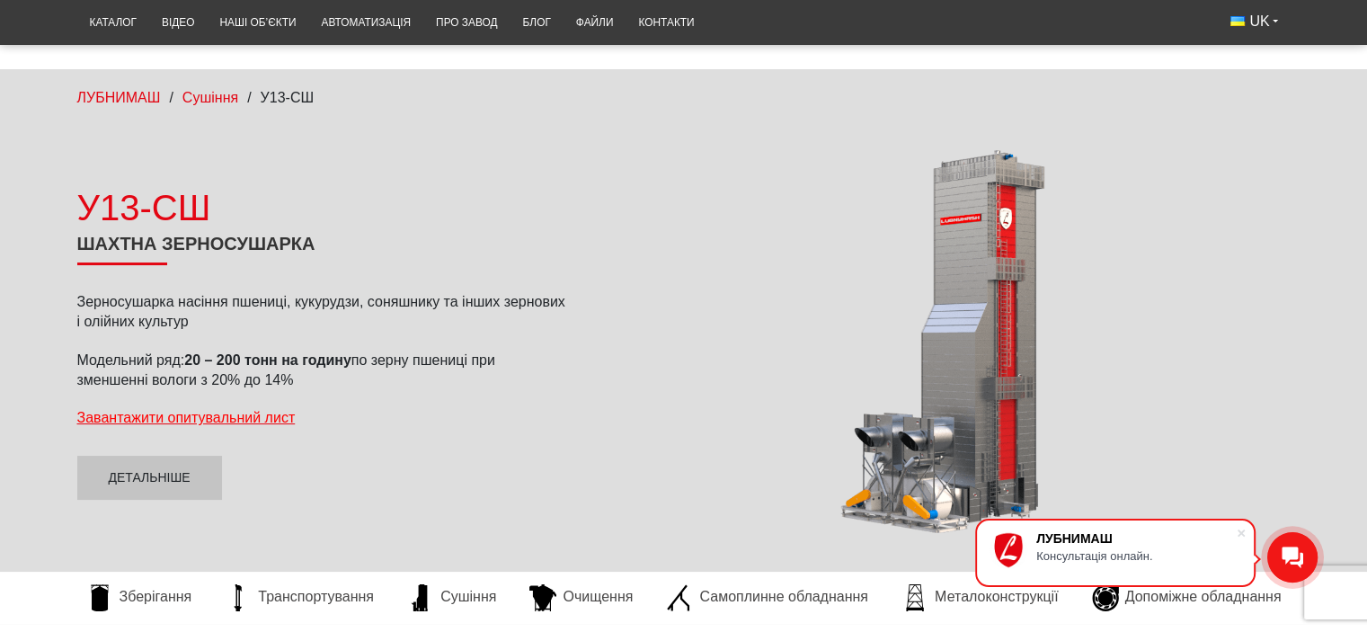
scroll to position [180, 0]
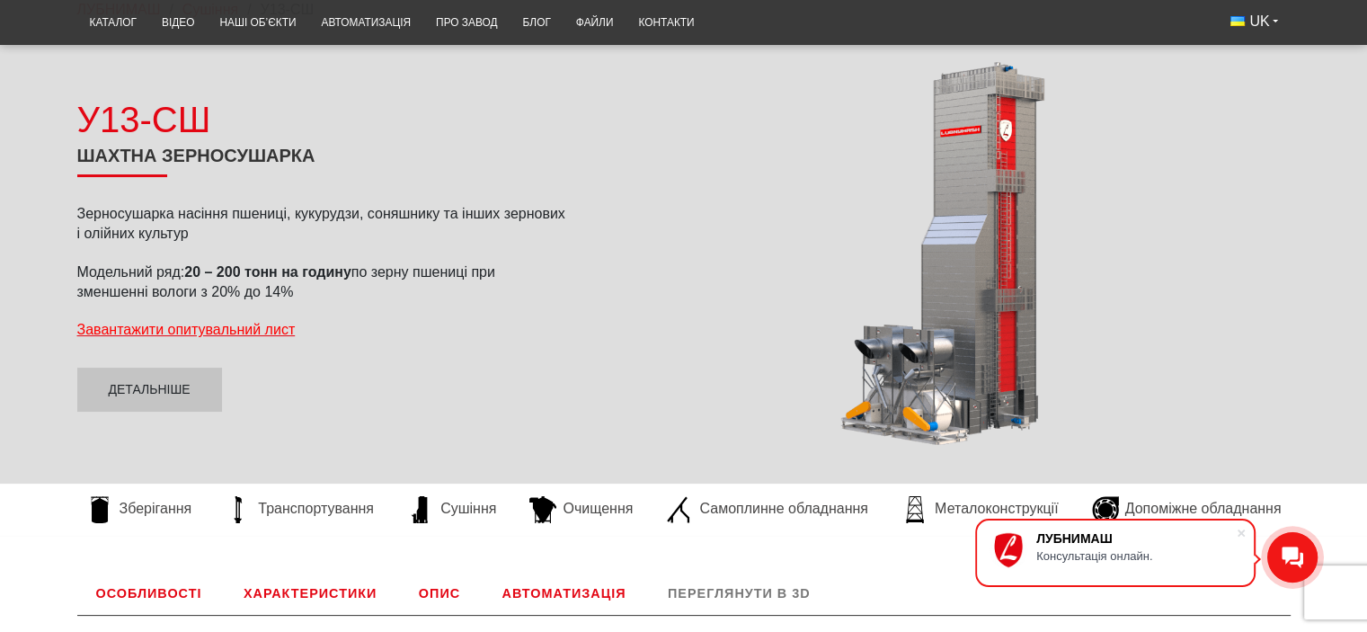
drag, startPoint x: 970, startPoint y: 326, endPoint x: 859, endPoint y: 322, distance: 110.7
click at [859, 322] on div at bounding box center [942, 253] width 697 height 406
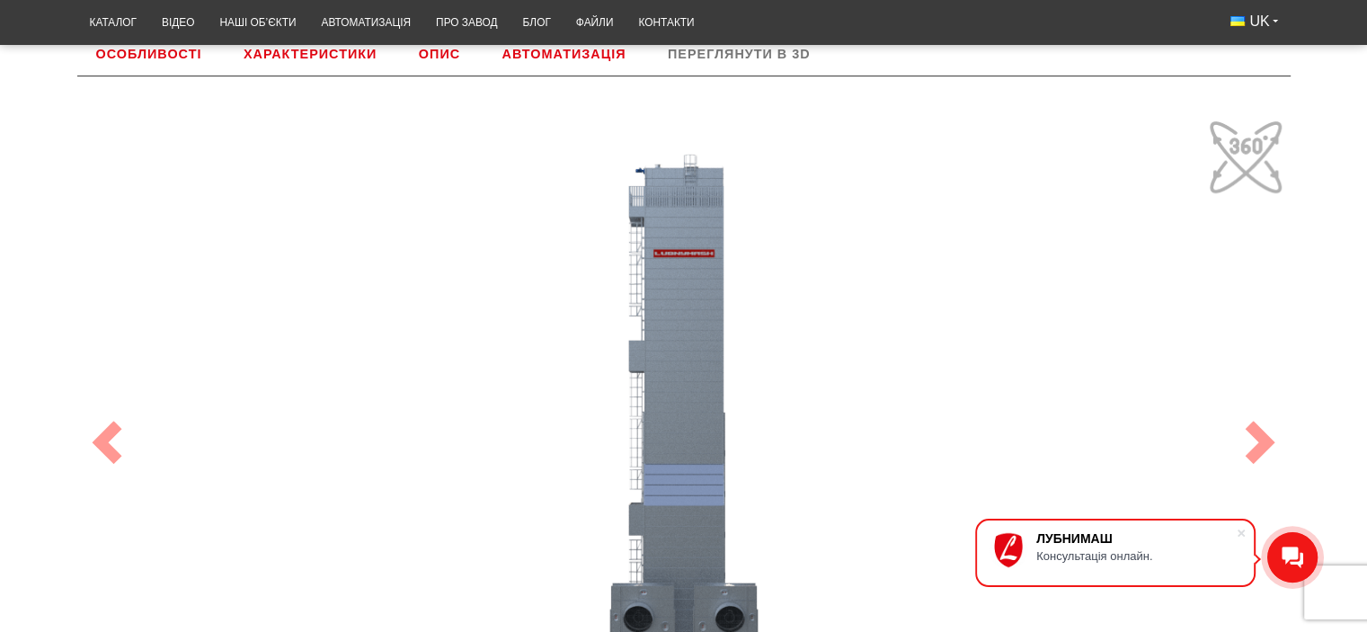
scroll to position [1079, 0]
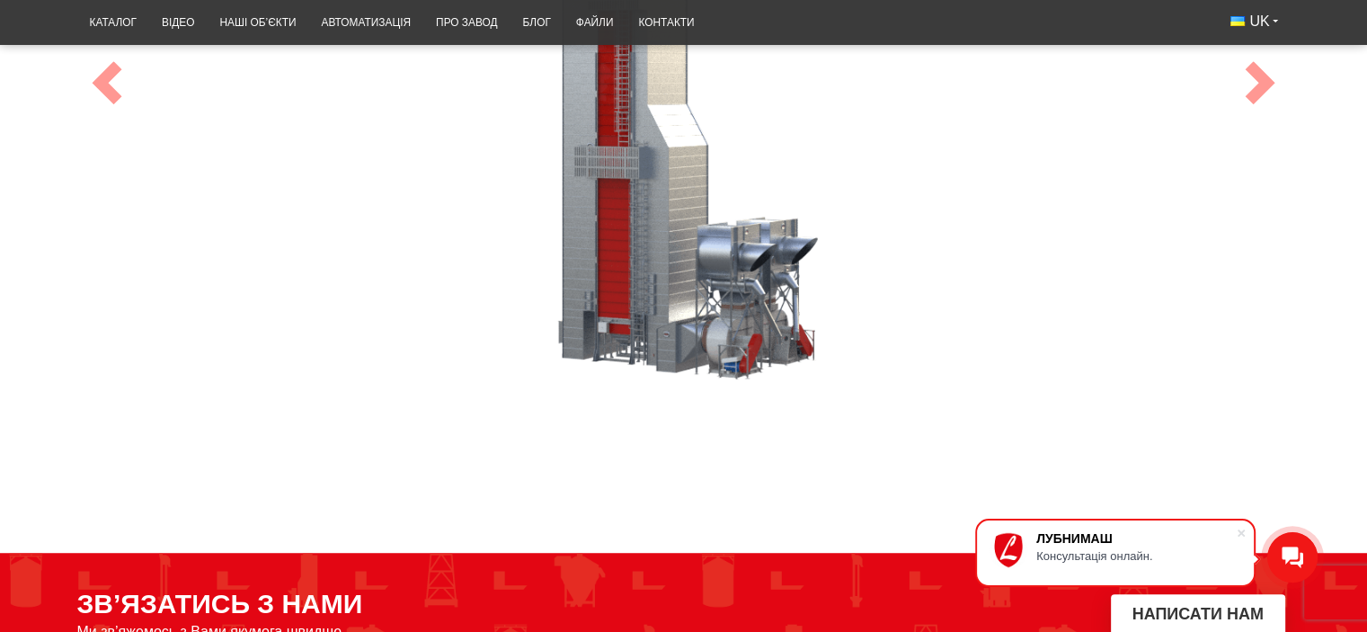
drag, startPoint x: 672, startPoint y: 345, endPoint x: 734, endPoint y: 331, distance: 62.8
click at [734, 331] on div "100" at bounding box center [684, 83] width 1214 height 661
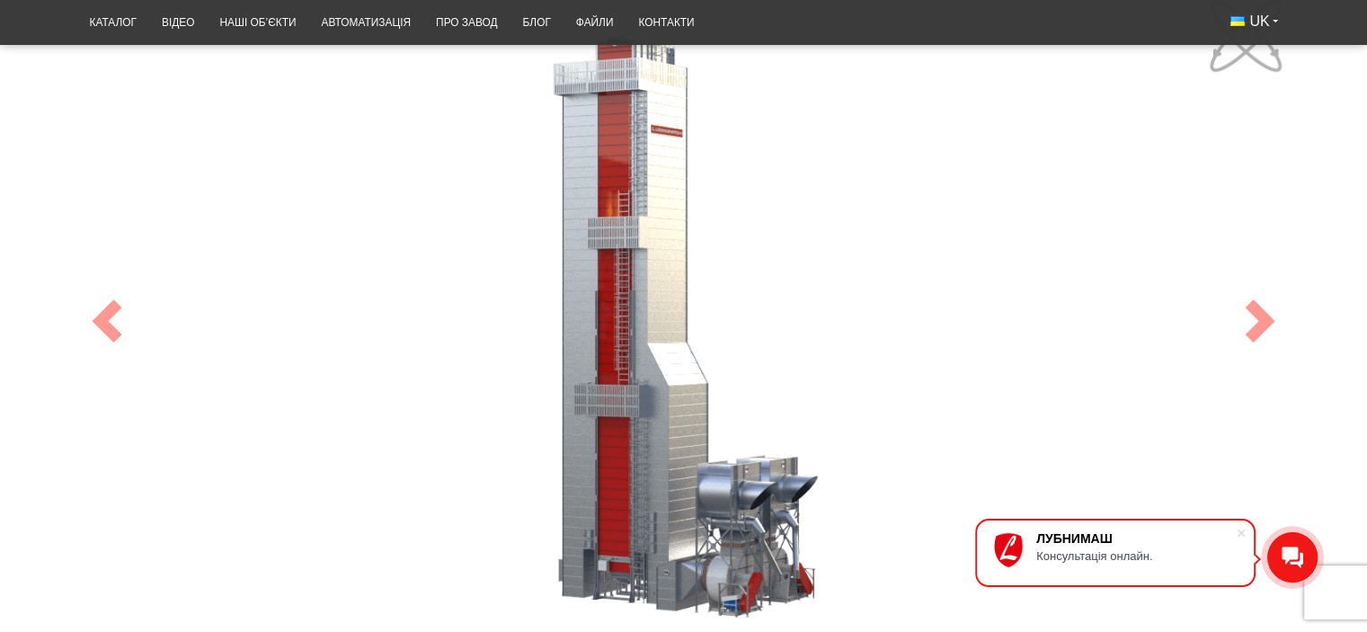
scroll to position [809, 0]
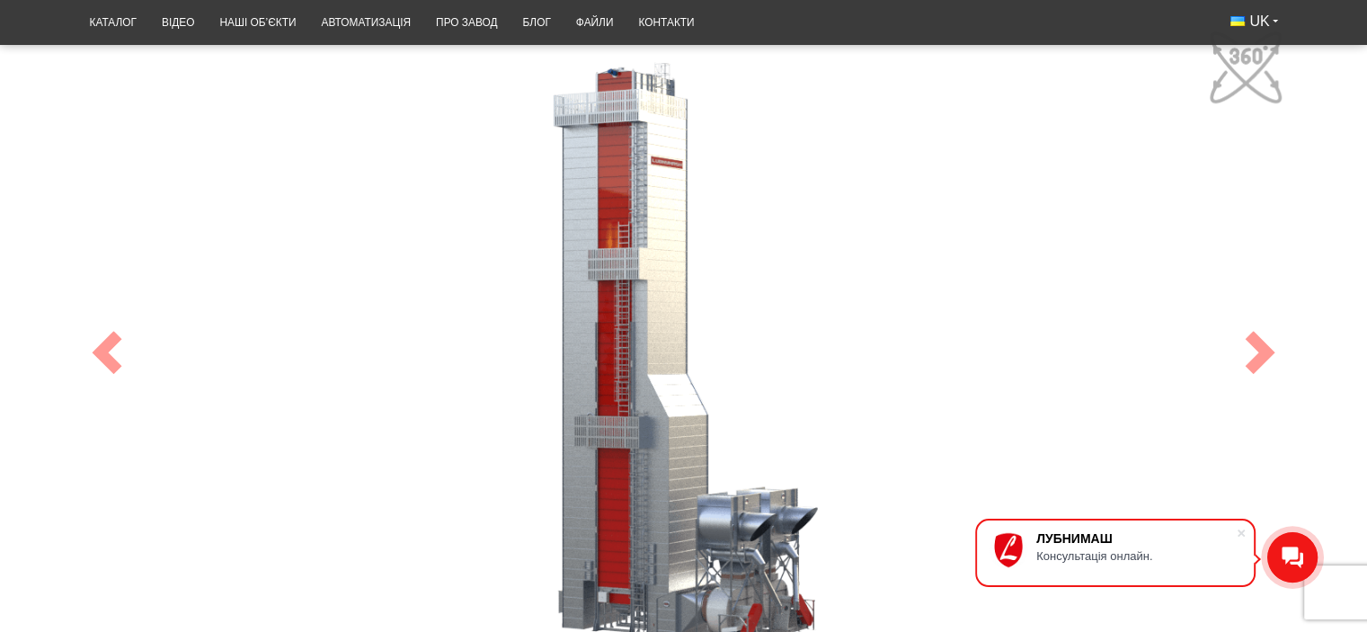
click at [1266, 350] on span at bounding box center [1260, 352] width 43 height 43
click at [111, 361] on span at bounding box center [106, 352] width 43 height 43
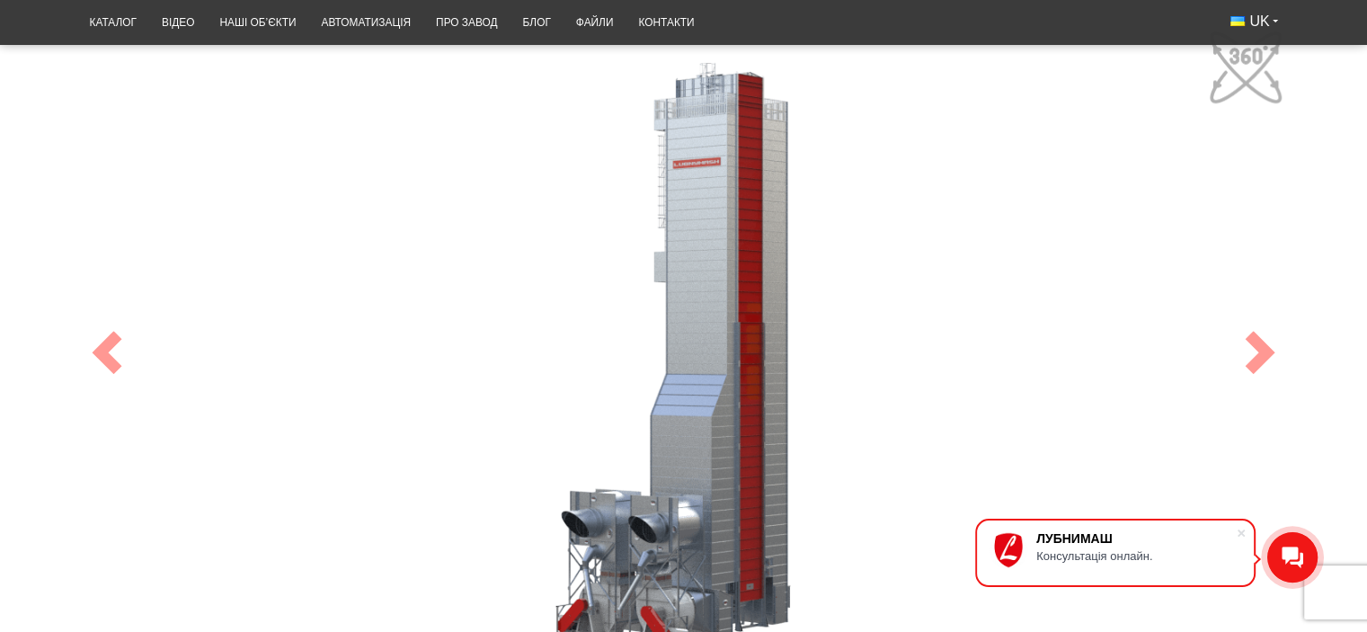
drag, startPoint x: 677, startPoint y: 378, endPoint x: 566, endPoint y: 395, distance: 111.7
click at [566, 395] on div "100" at bounding box center [684, 352] width 1214 height 661
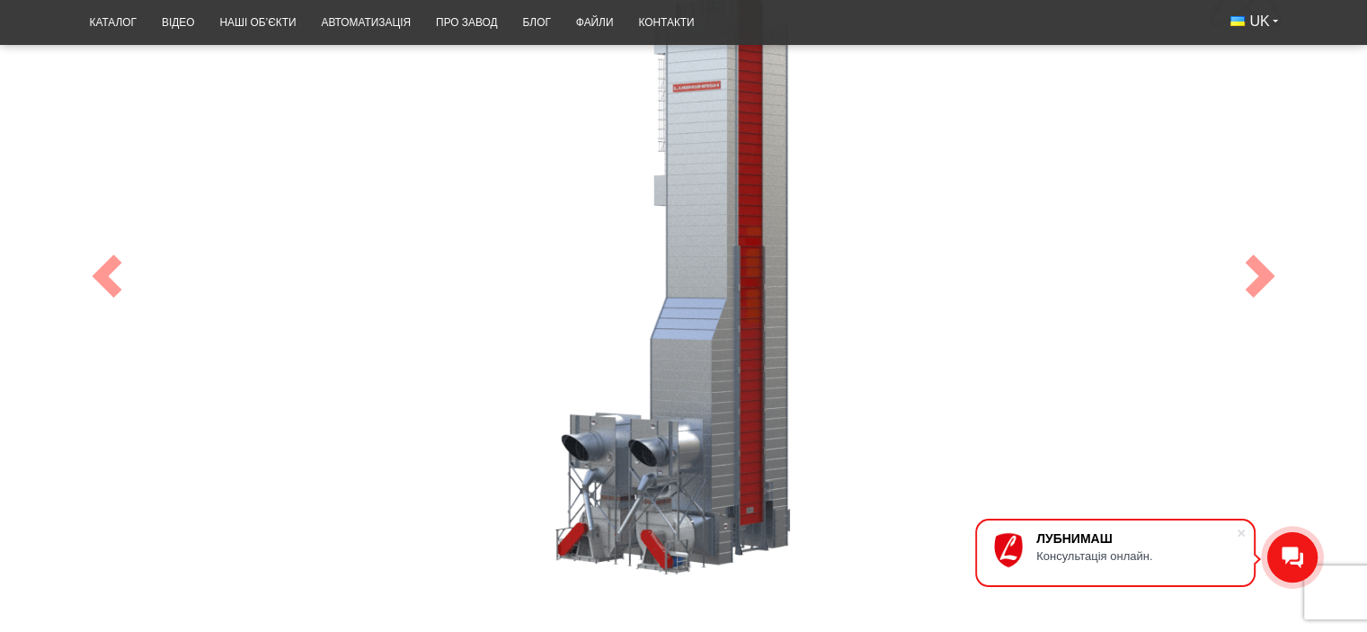
scroll to position [989, 0]
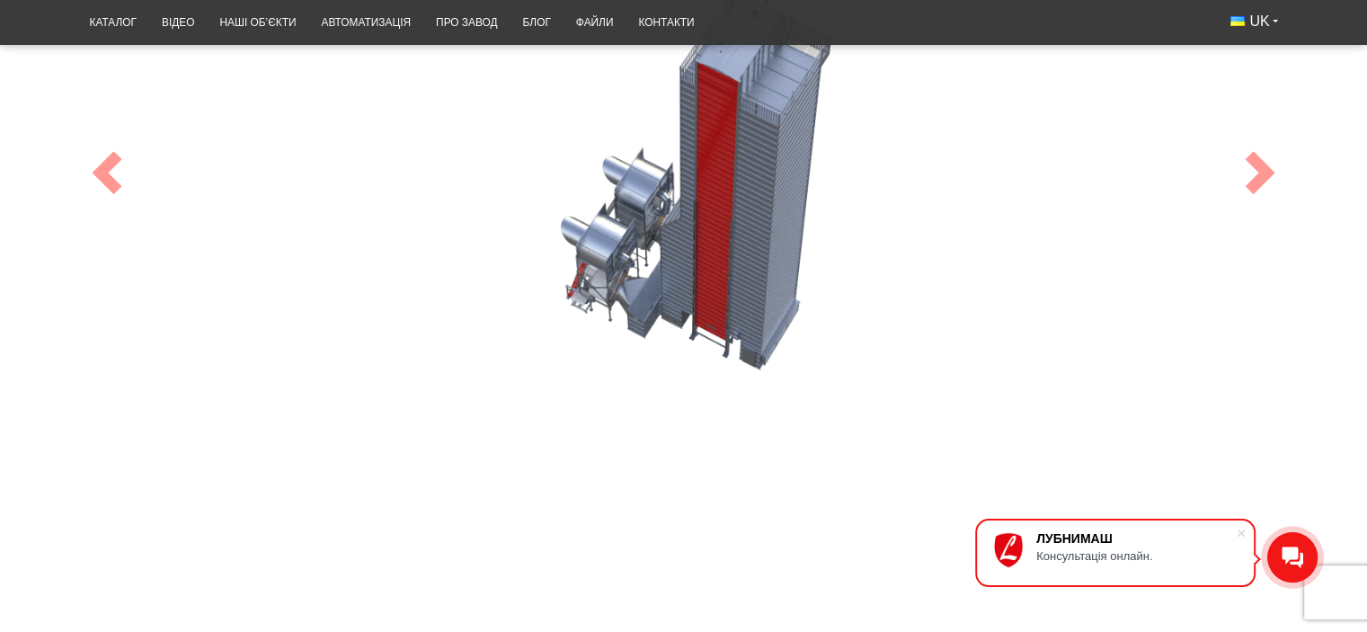
drag, startPoint x: 690, startPoint y: 445, endPoint x: 558, endPoint y: 485, distance: 138.2
click at [551, 510] on div "100 Previous Next" at bounding box center [684, 173] width 1214 height 733
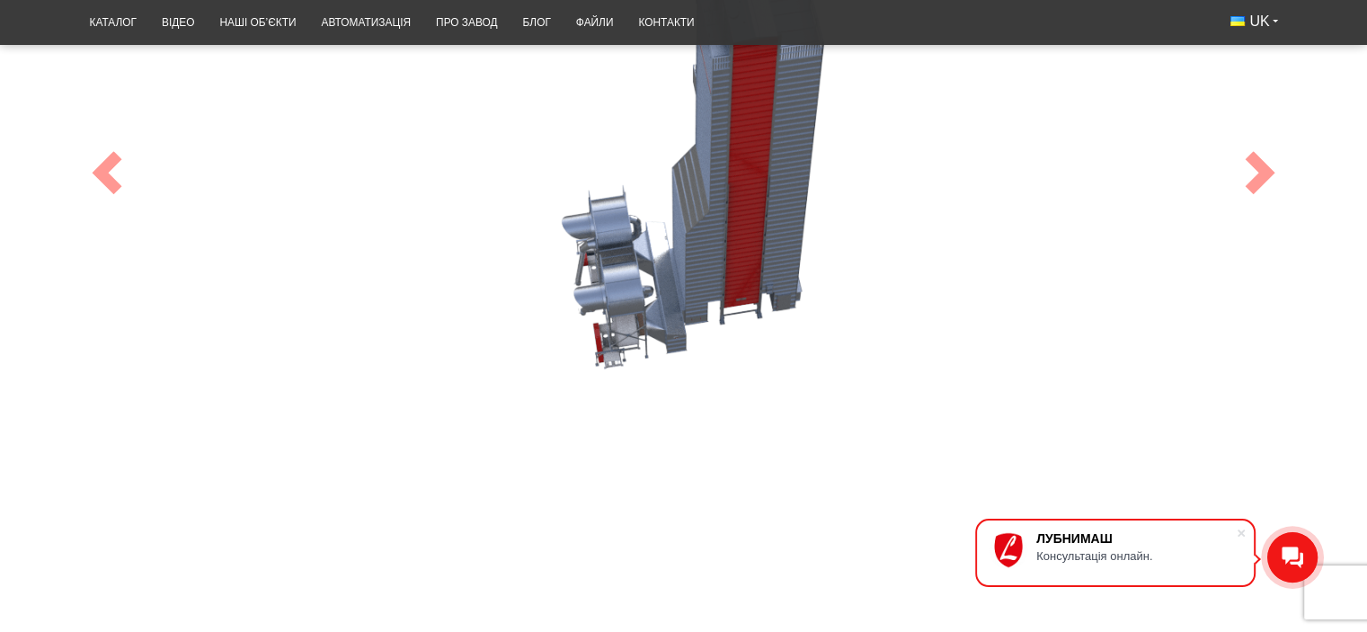
drag, startPoint x: 680, startPoint y: 307, endPoint x: 721, endPoint y: 409, distance: 109.7
click at [721, 409] on div "100" at bounding box center [684, 173] width 1214 height 661
drag, startPoint x: 708, startPoint y: 197, endPoint x: 719, endPoint y: 367, distance: 170.2
click at [719, 367] on div "100" at bounding box center [684, 173] width 1214 height 661
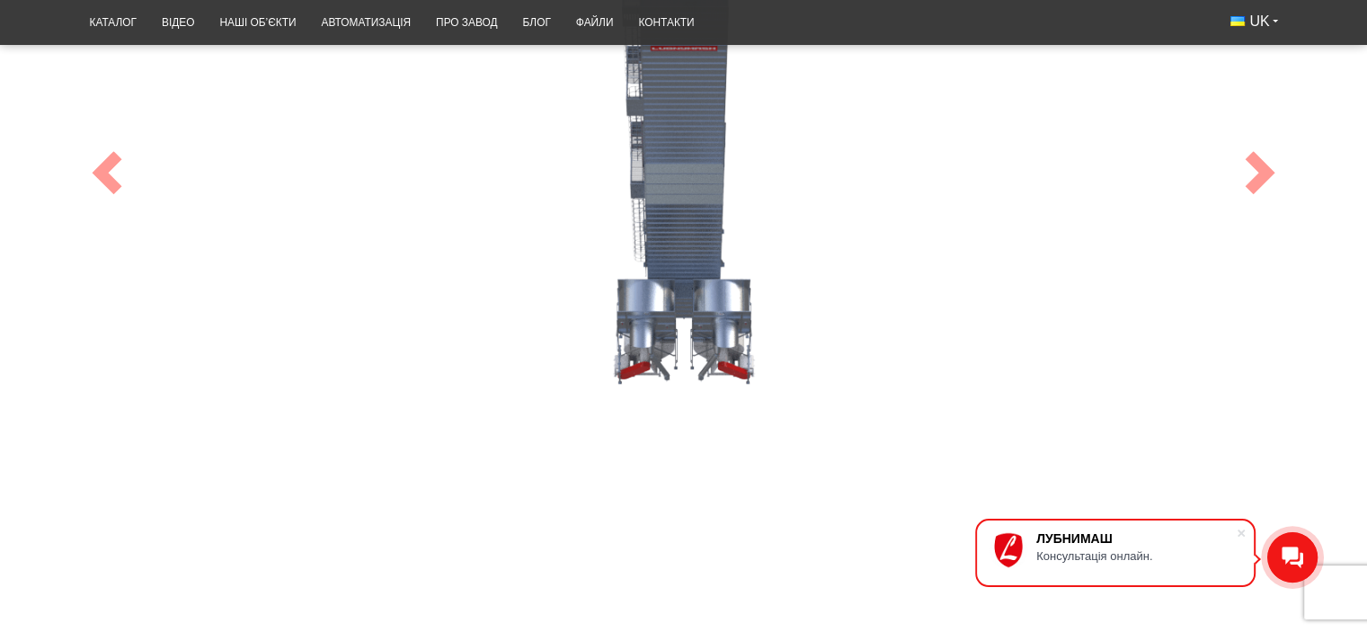
drag, startPoint x: 633, startPoint y: 298, endPoint x: 843, endPoint y: 337, distance: 214.0
click at [843, 337] on div "100" at bounding box center [684, 173] width 1214 height 661
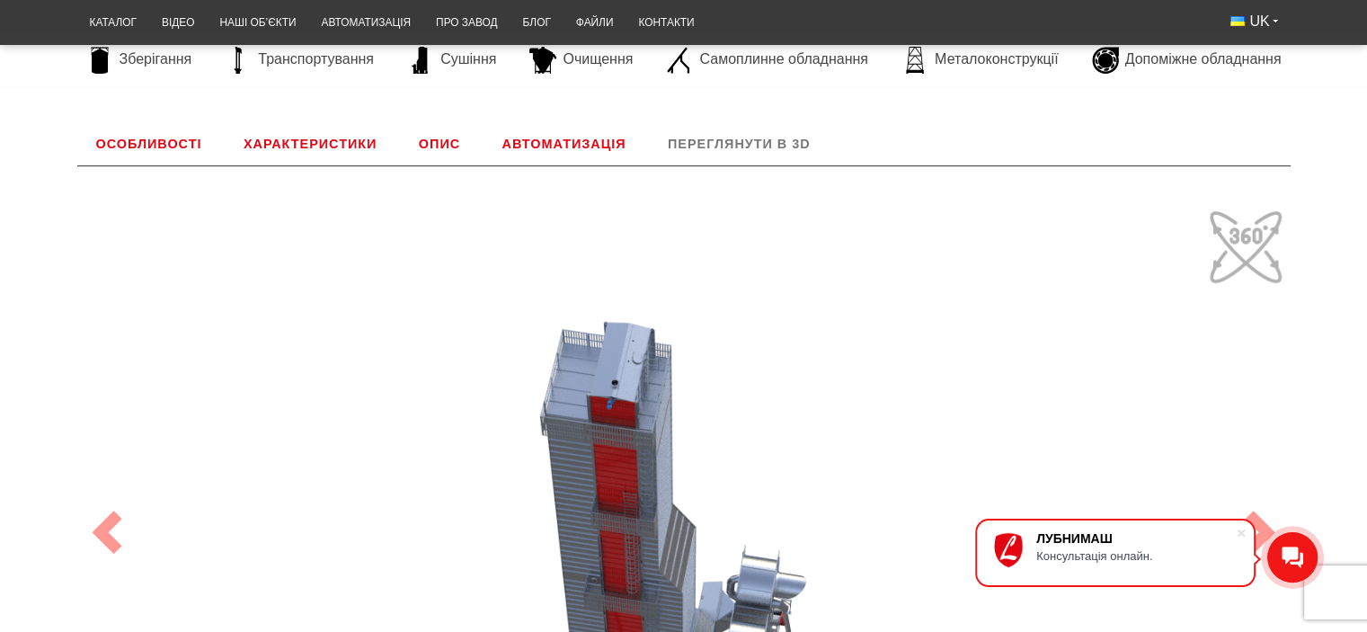
click at [117, 139] on link "Особливості" at bounding box center [149, 143] width 144 height 43
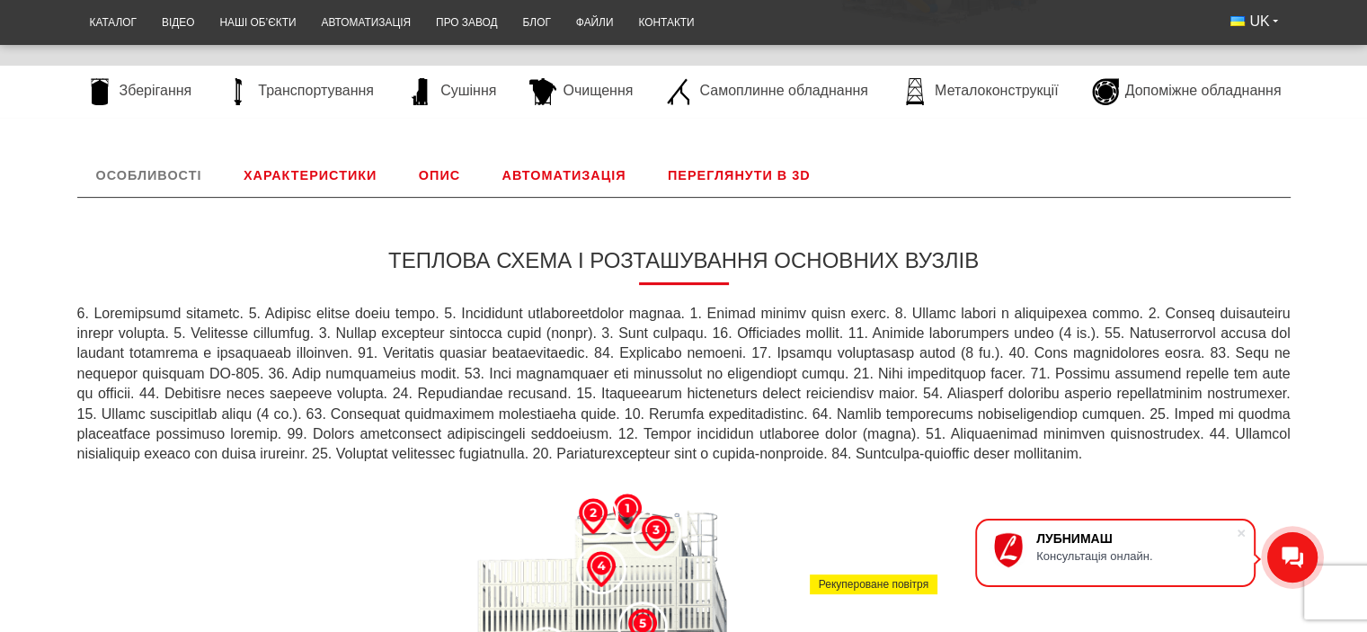
scroll to position [238, 0]
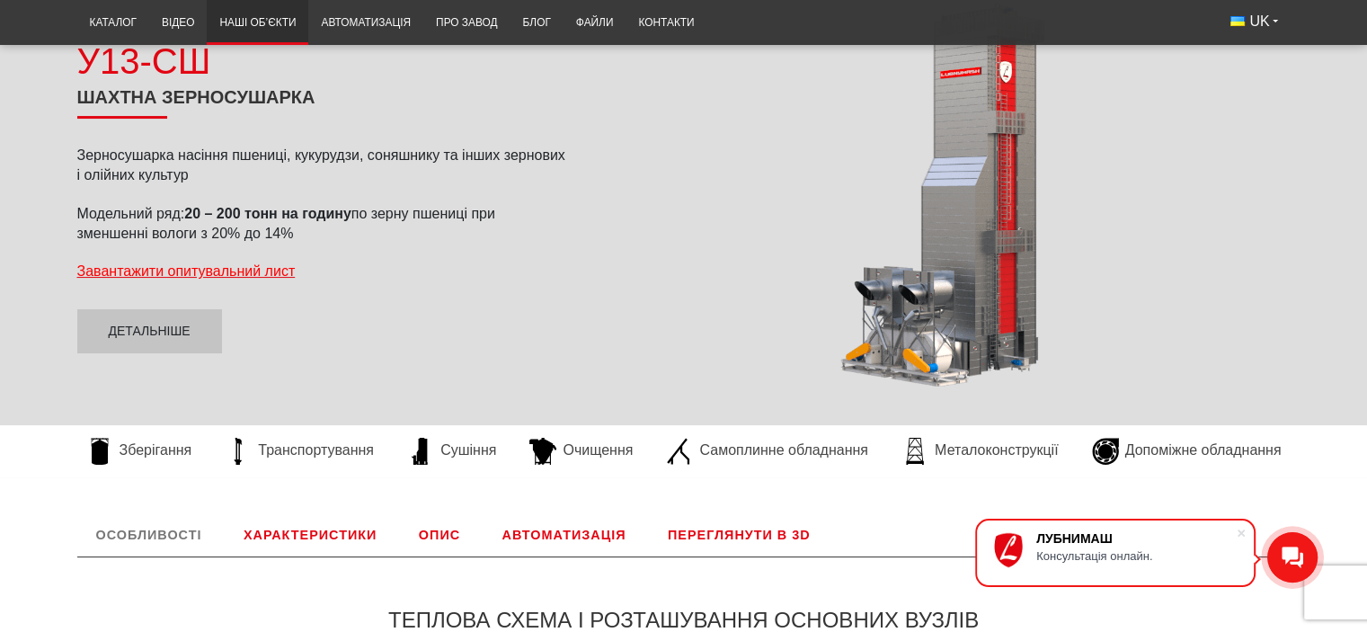
click at [245, 30] on link "Наші об’єкти" at bounding box center [258, 22] width 102 height 35
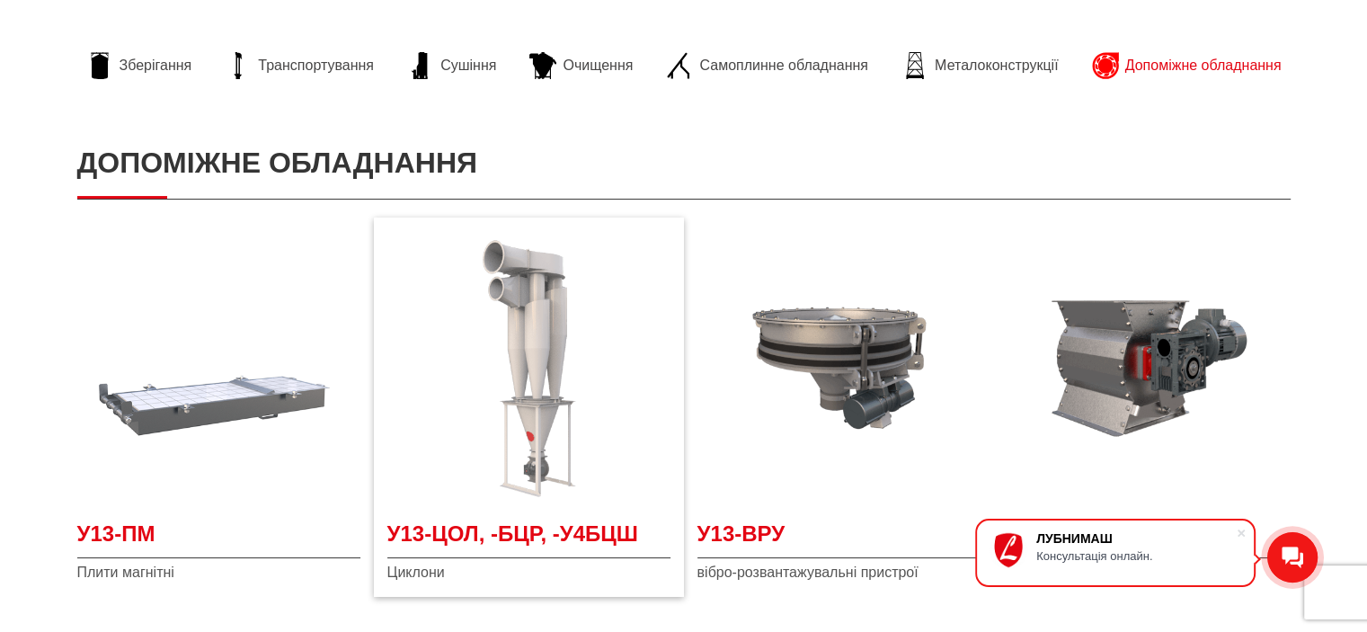
scroll to position [90, 0]
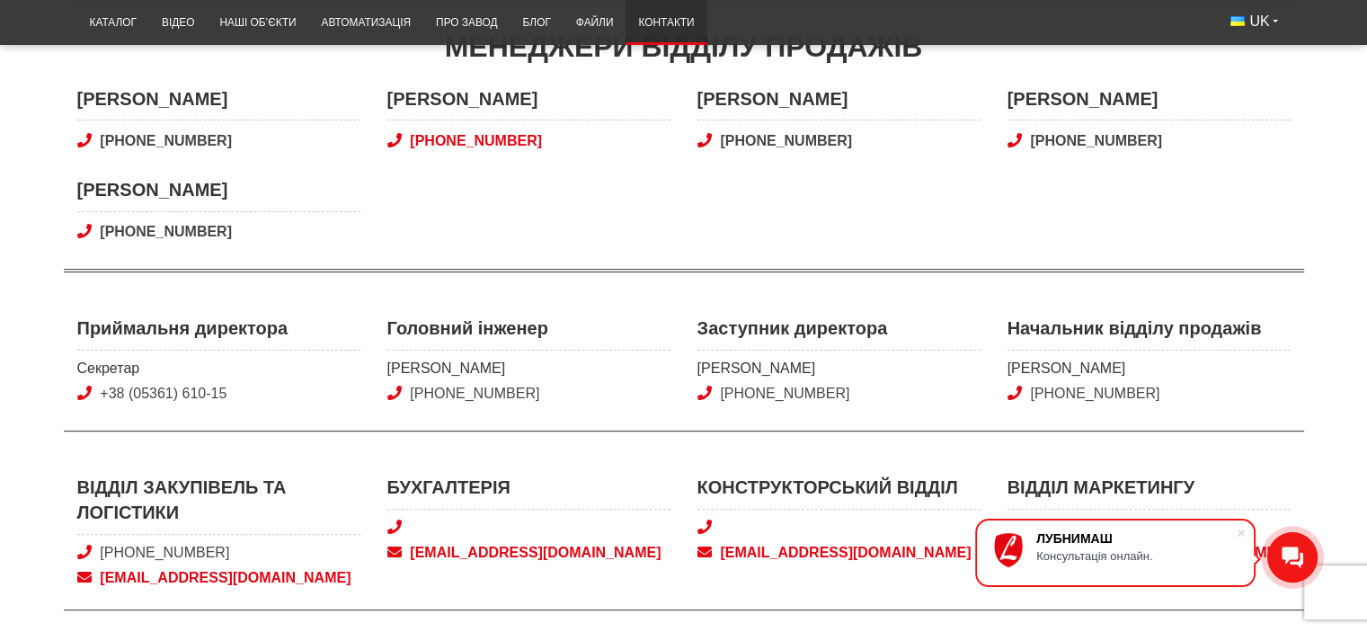
scroll to position [539, 0]
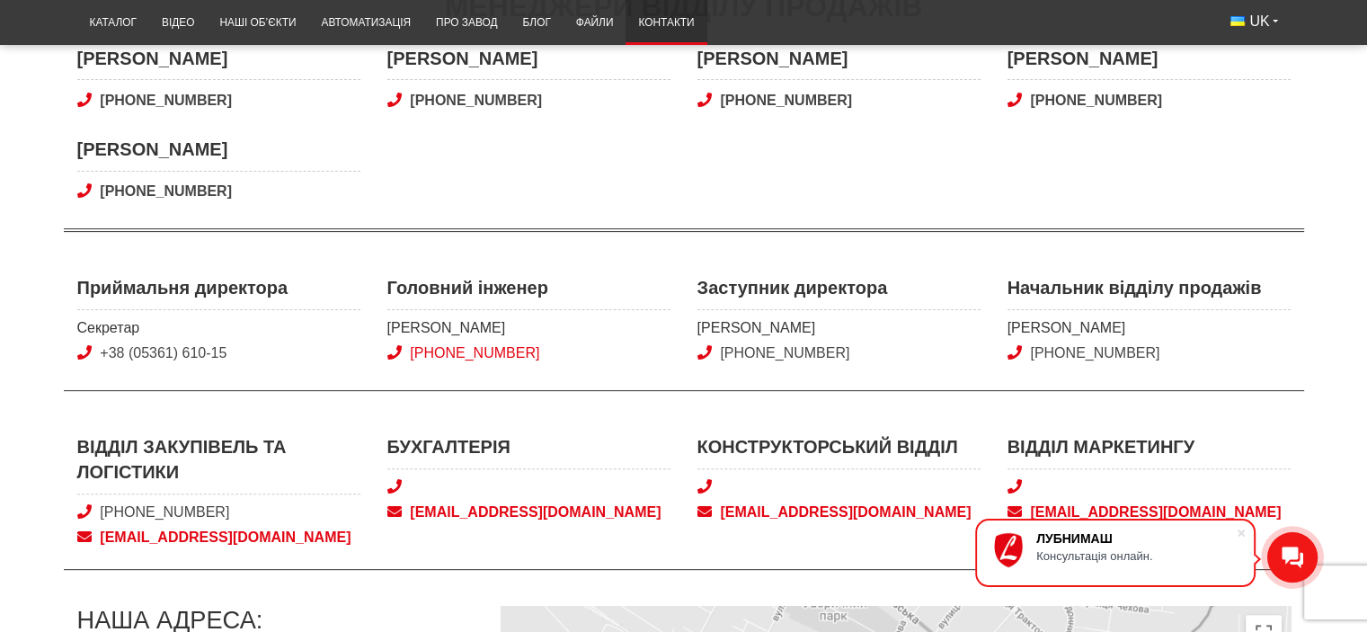
drag, startPoint x: 550, startPoint y: 354, endPoint x: 446, endPoint y: 354, distance: 104.3
click at [446, 354] on span "+38 (050) 346-02-98" at bounding box center [528, 353] width 283 height 20
copy link "050) 346-02-98"
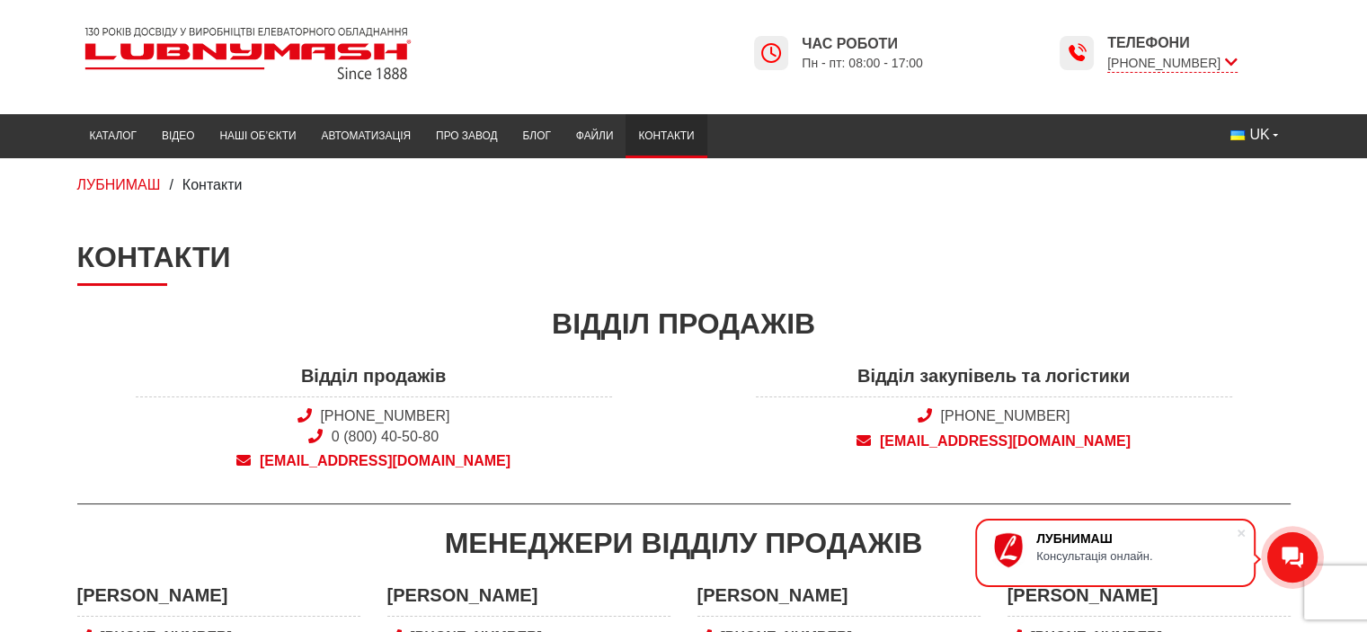
scroll to position [0, 0]
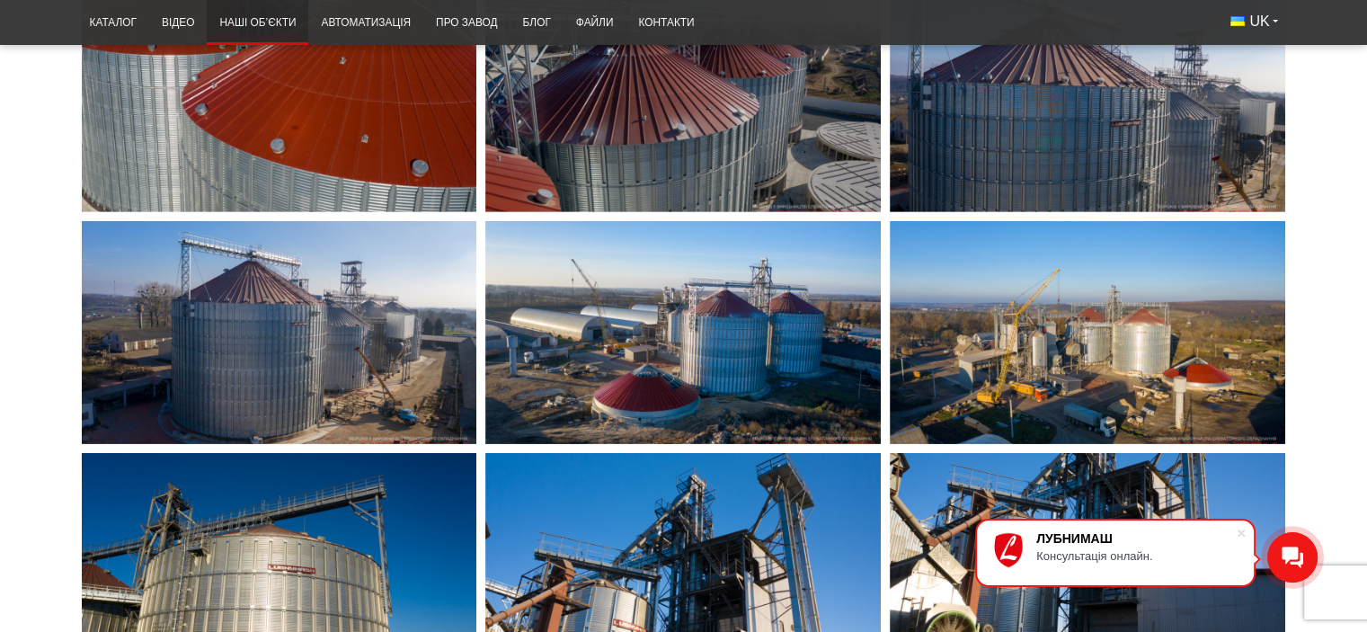
scroll to position [5843, 0]
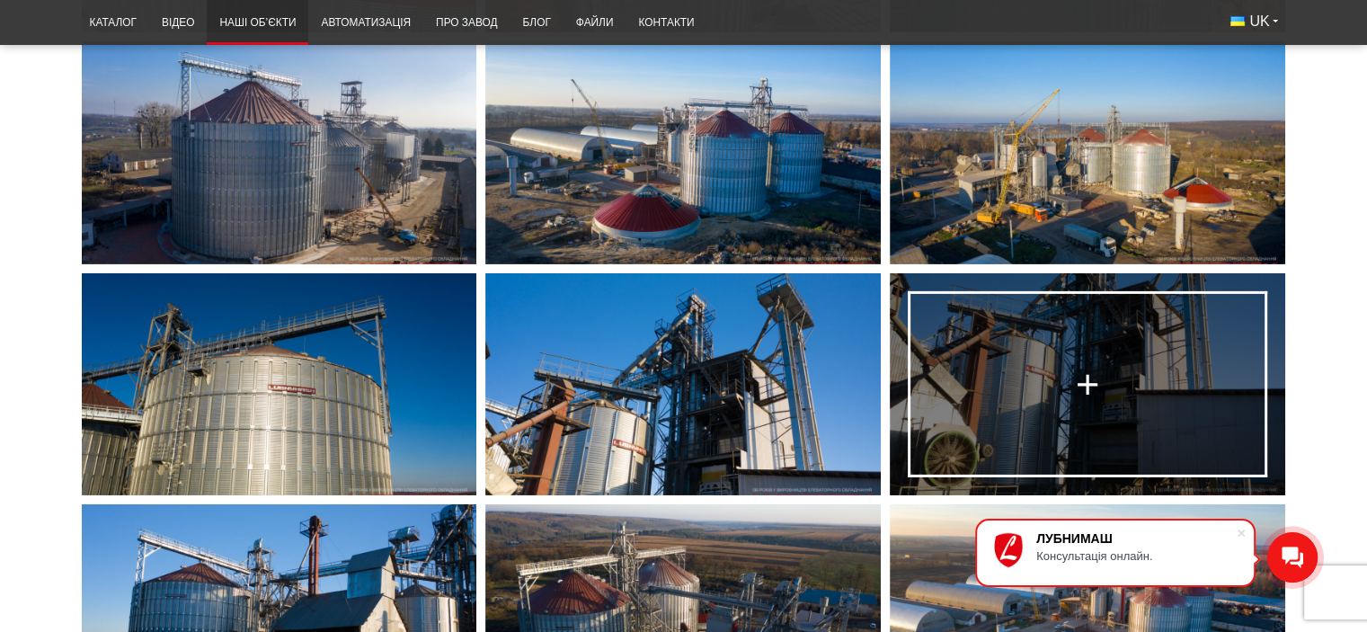
click at [1068, 384] on link at bounding box center [1088, 384] width 396 height 222
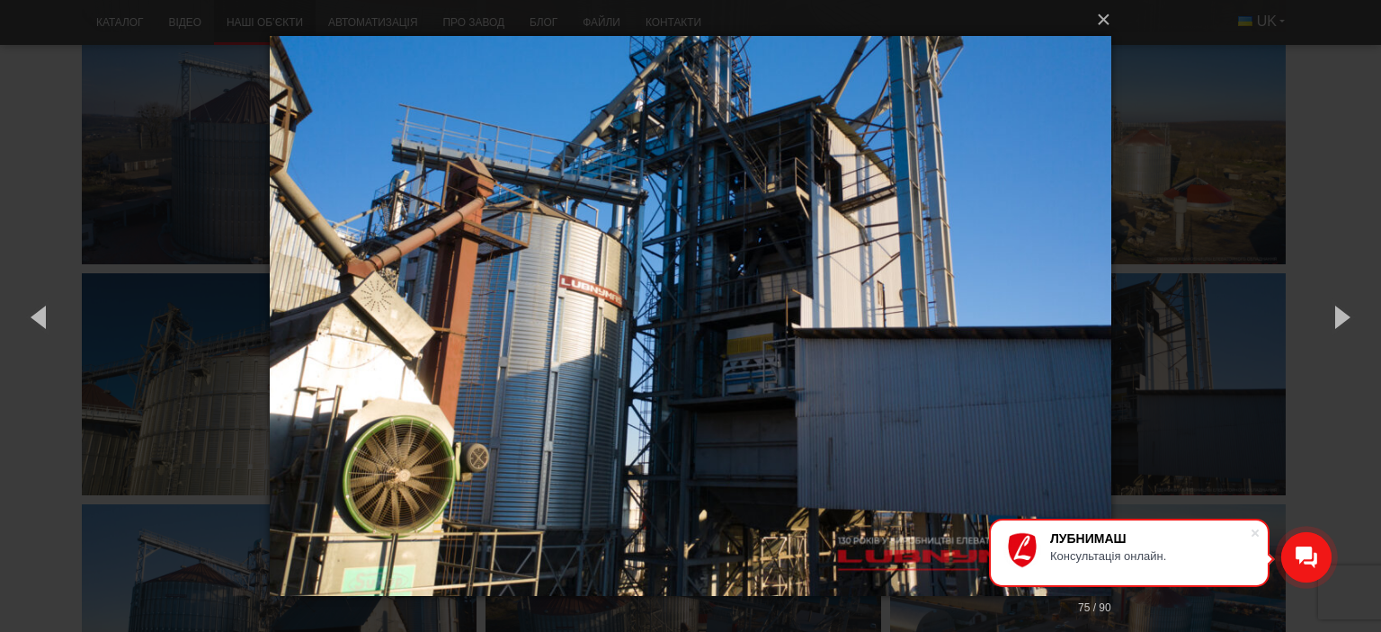
click at [1291, 196] on div "× 75 / 90 Loading..." at bounding box center [690, 316] width 1381 height 632
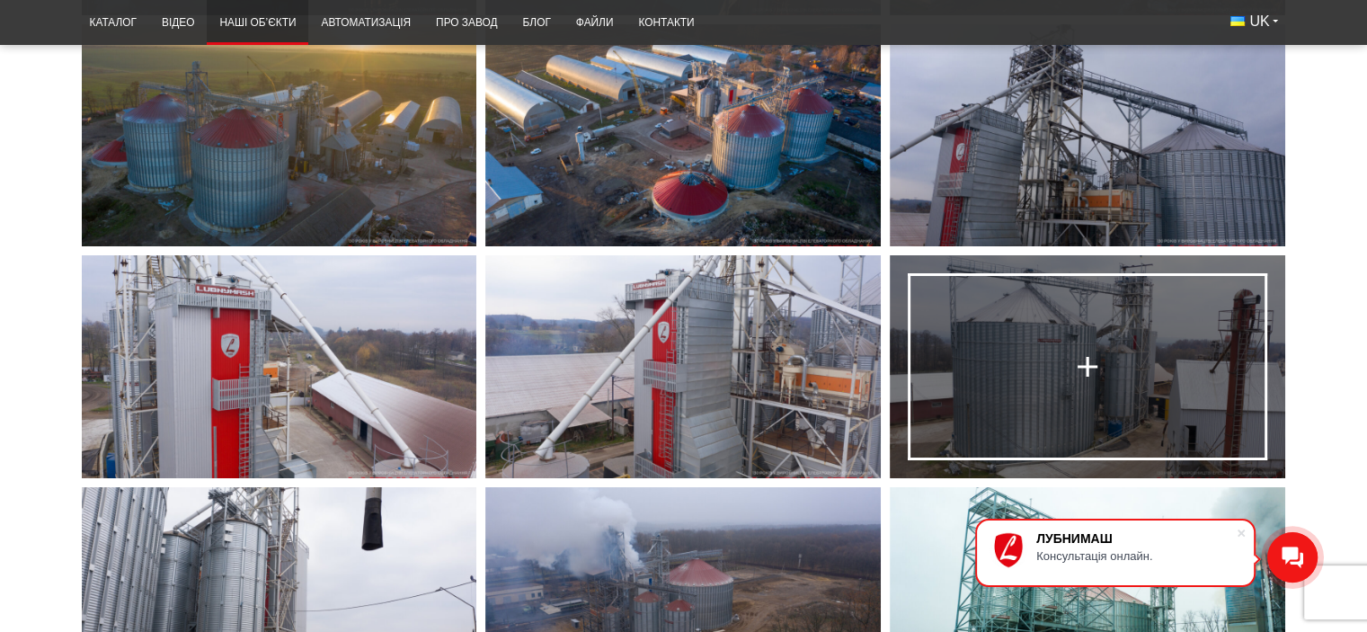
scroll to position [6562, 0]
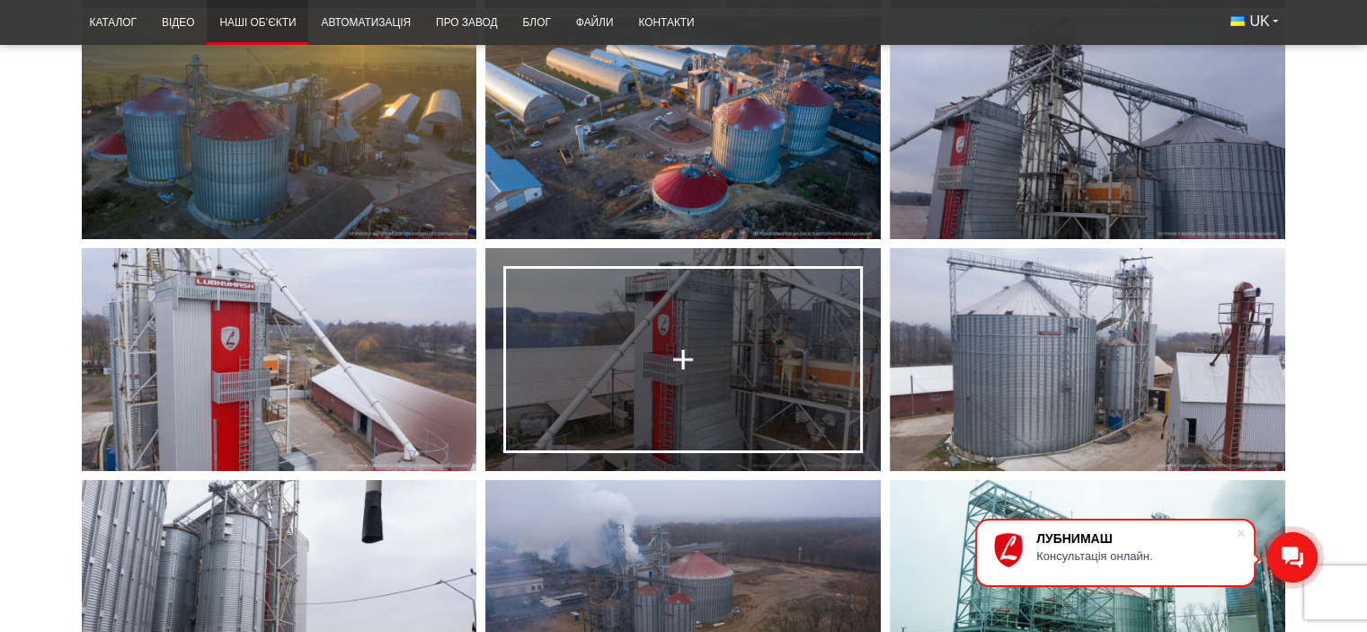
click at [832, 375] on link at bounding box center [683, 359] width 396 height 222
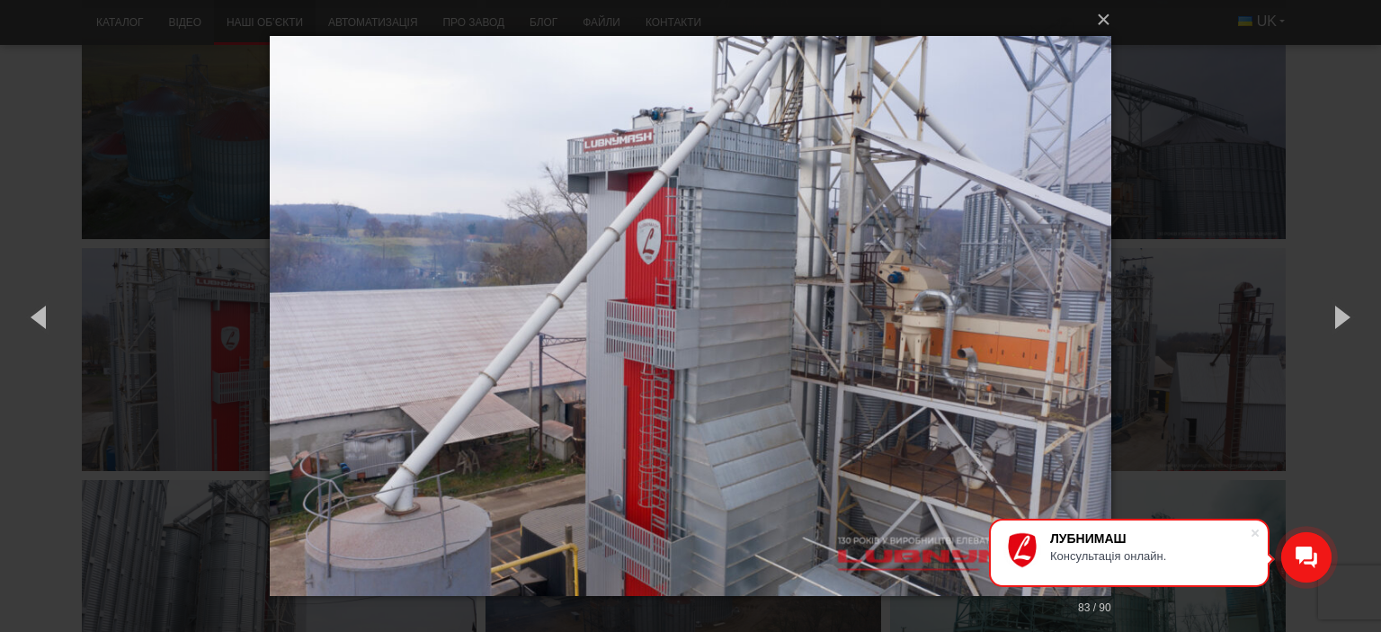
click at [1247, 215] on div "× 83 / 90 Loading..." at bounding box center [690, 316] width 1381 height 632
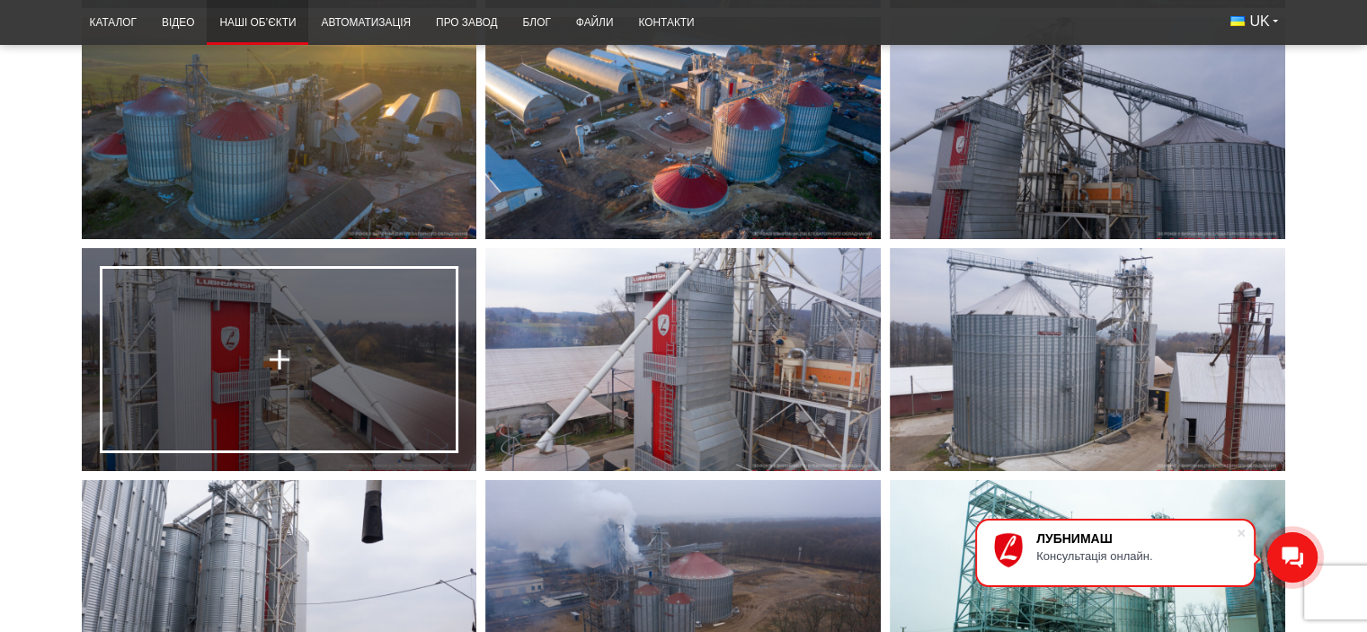
click at [280, 366] on div at bounding box center [279, 359] width 34 height 34
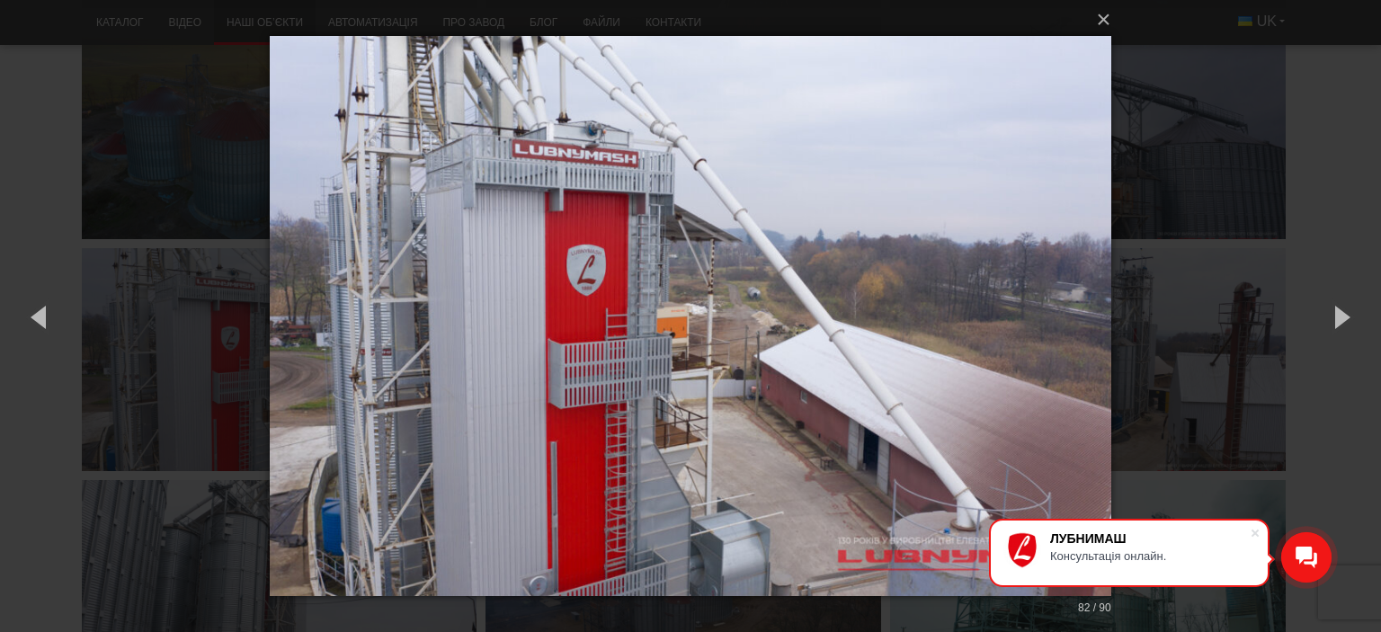
click at [1272, 280] on div "× 82 / 90 Loading..." at bounding box center [690, 316] width 1381 height 632
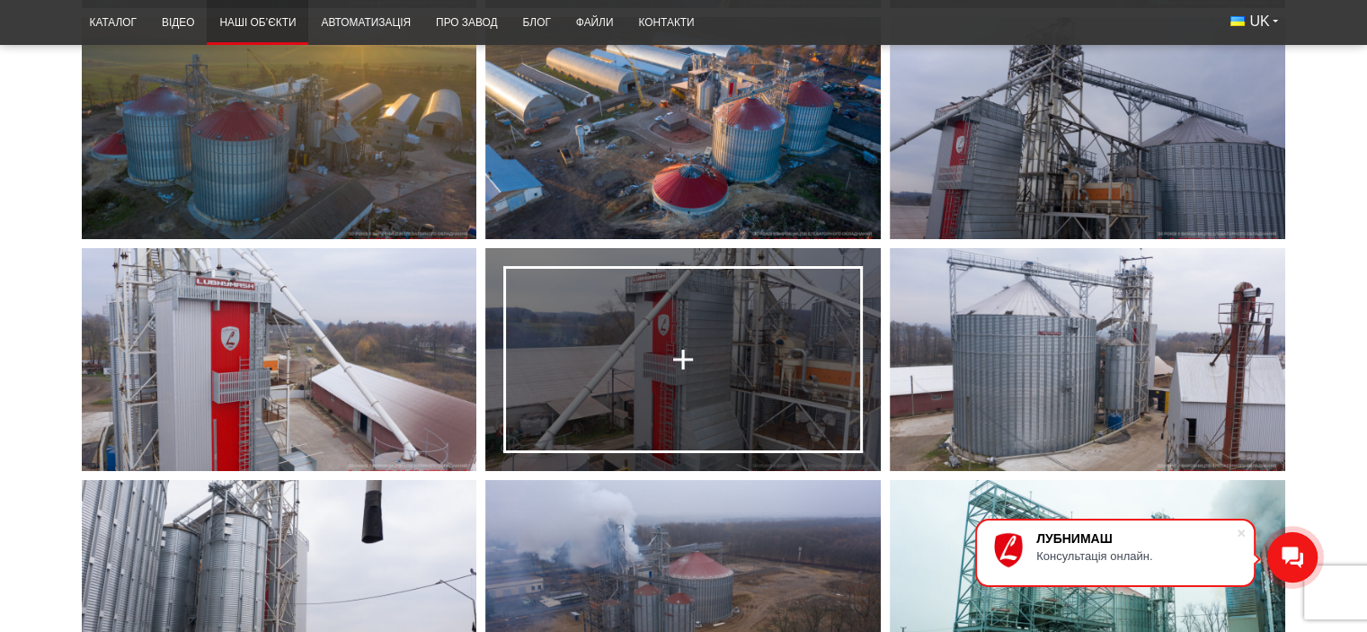
click at [740, 387] on link at bounding box center [683, 359] width 396 height 222
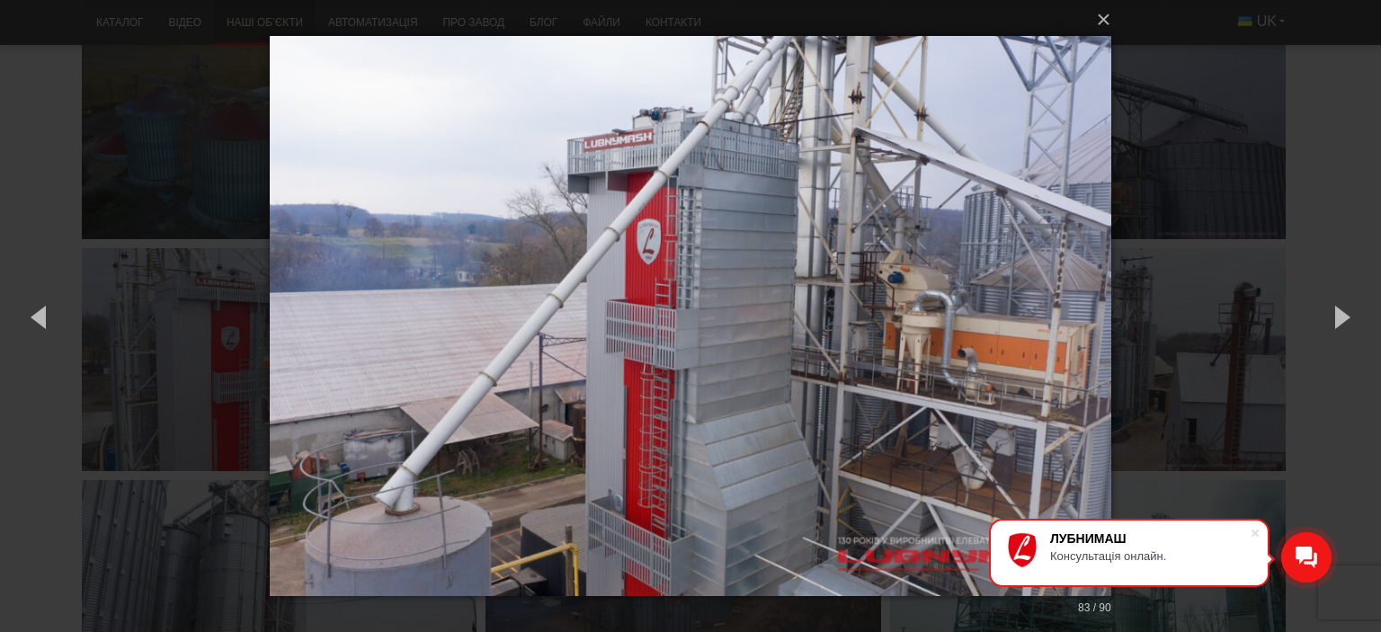
click at [1220, 427] on div "× 83 / 90 Loading..." at bounding box center [690, 316] width 1381 height 632
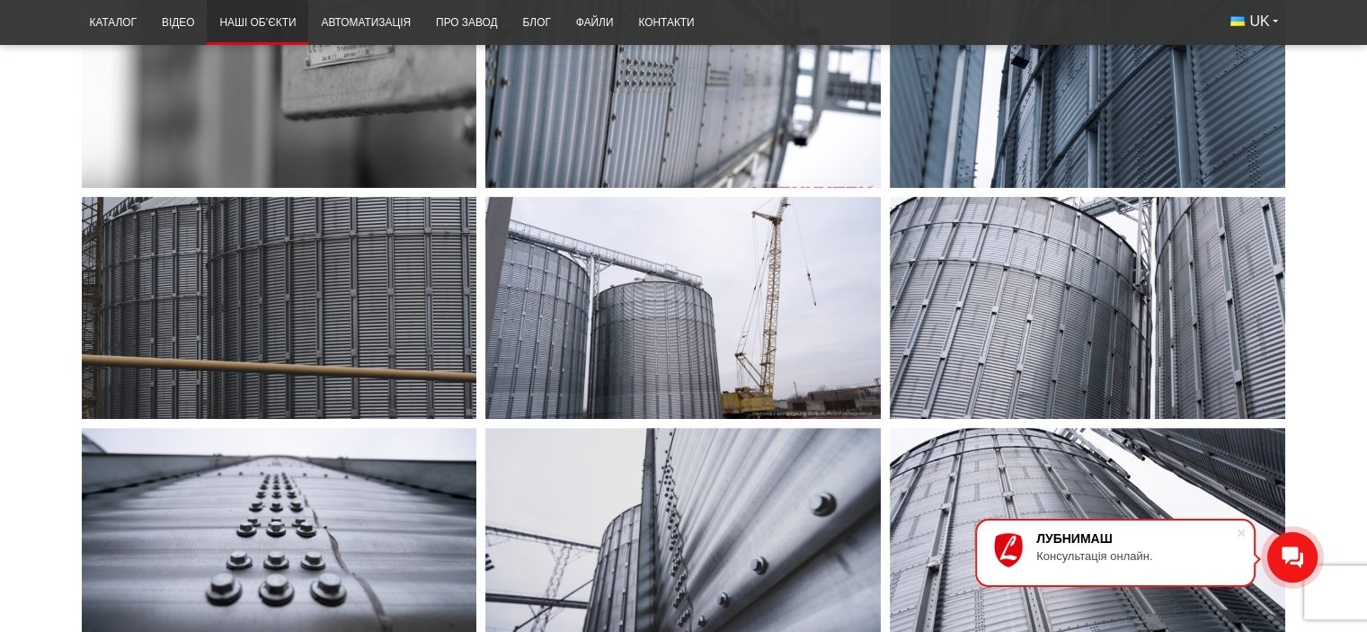
scroll to position [0, 0]
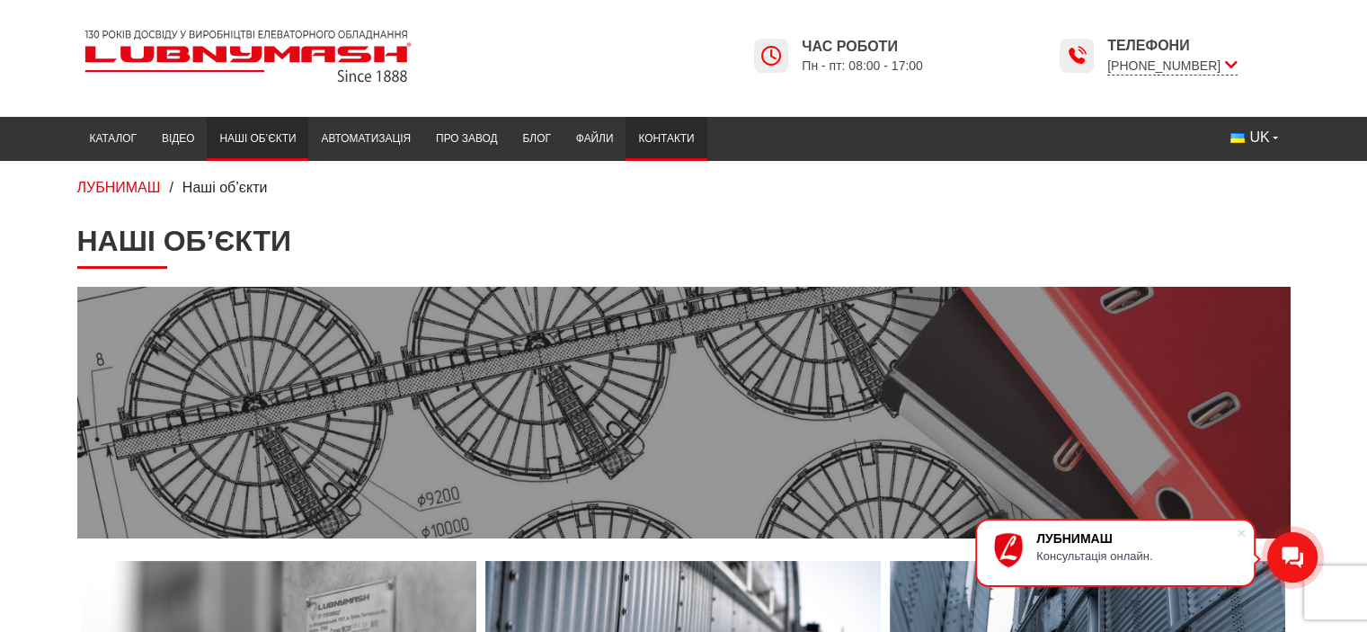
click at [640, 147] on link "Контакти" at bounding box center [666, 138] width 81 height 35
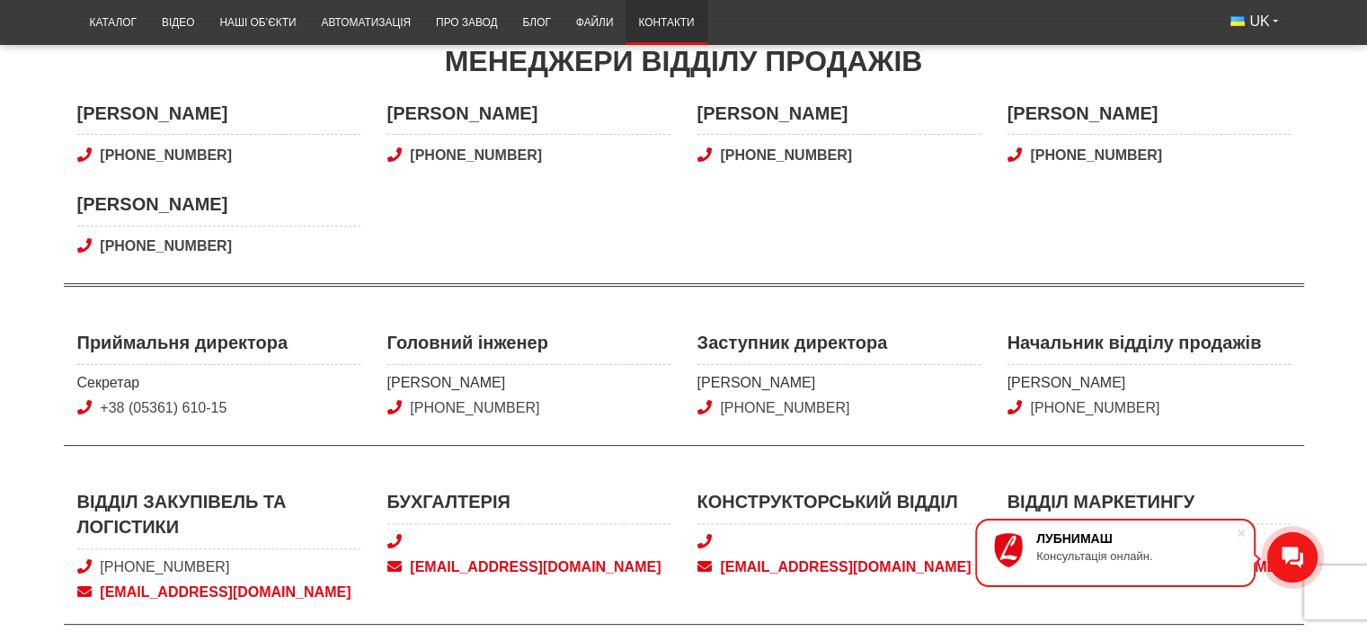
scroll to position [629, 0]
